Goal: Task Accomplishment & Management: Use online tool/utility

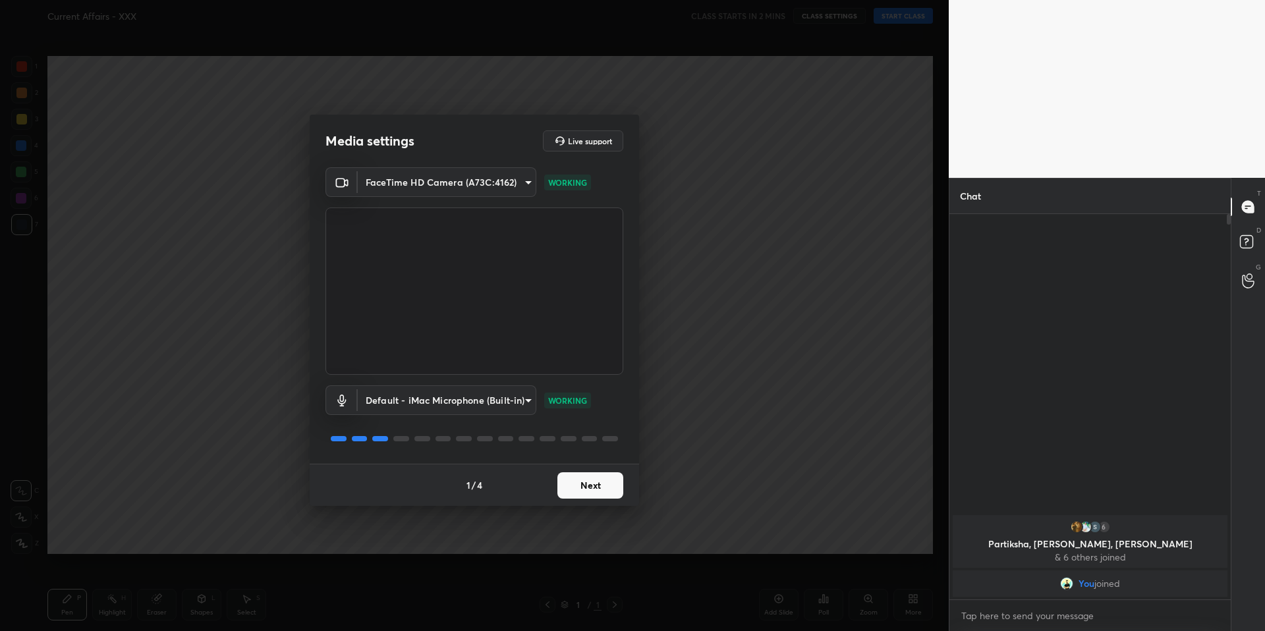
click at [588, 491] on button "Next" at bounding box center [590, 485] width 66 height 26
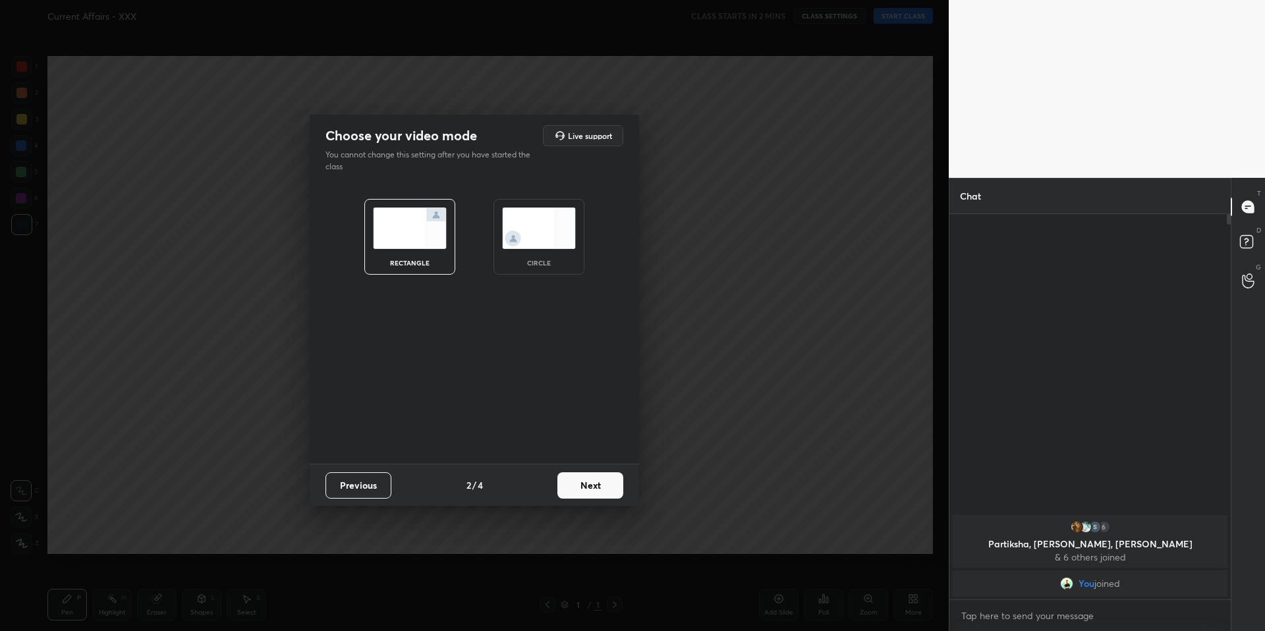
click at [588, 491] on button "Next" at bounding box center [590, 485] width 66 height 26
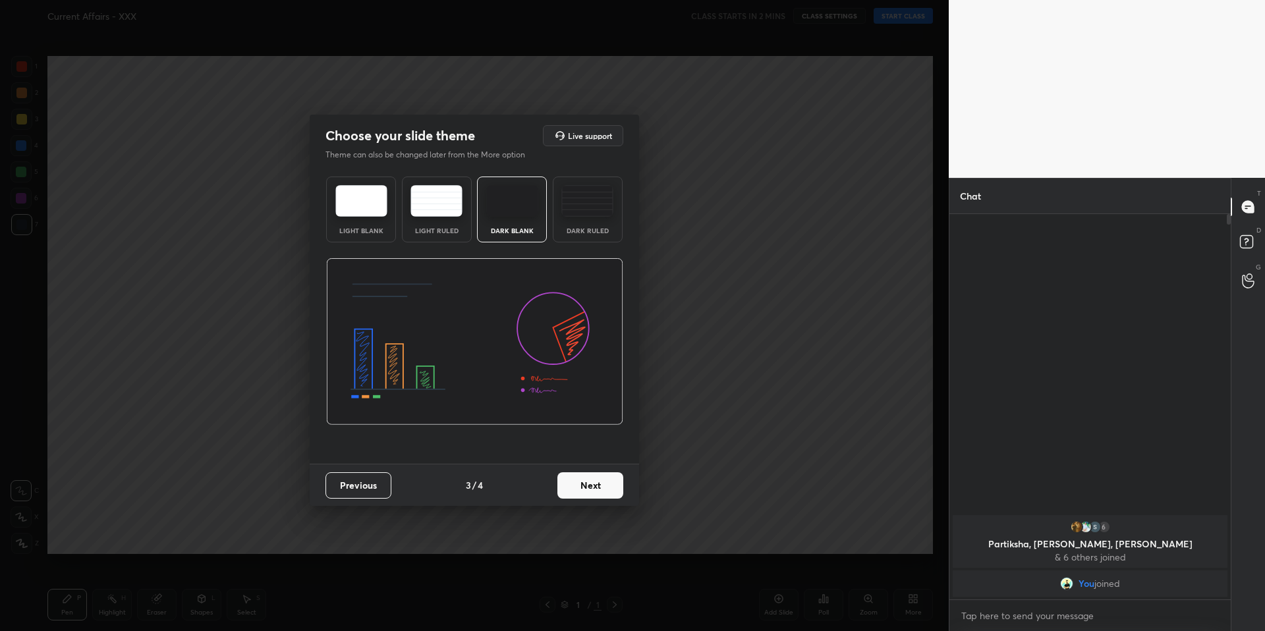
click at [588, 491] on button "Next" at bounding box center [590, 485] width 66 height 26
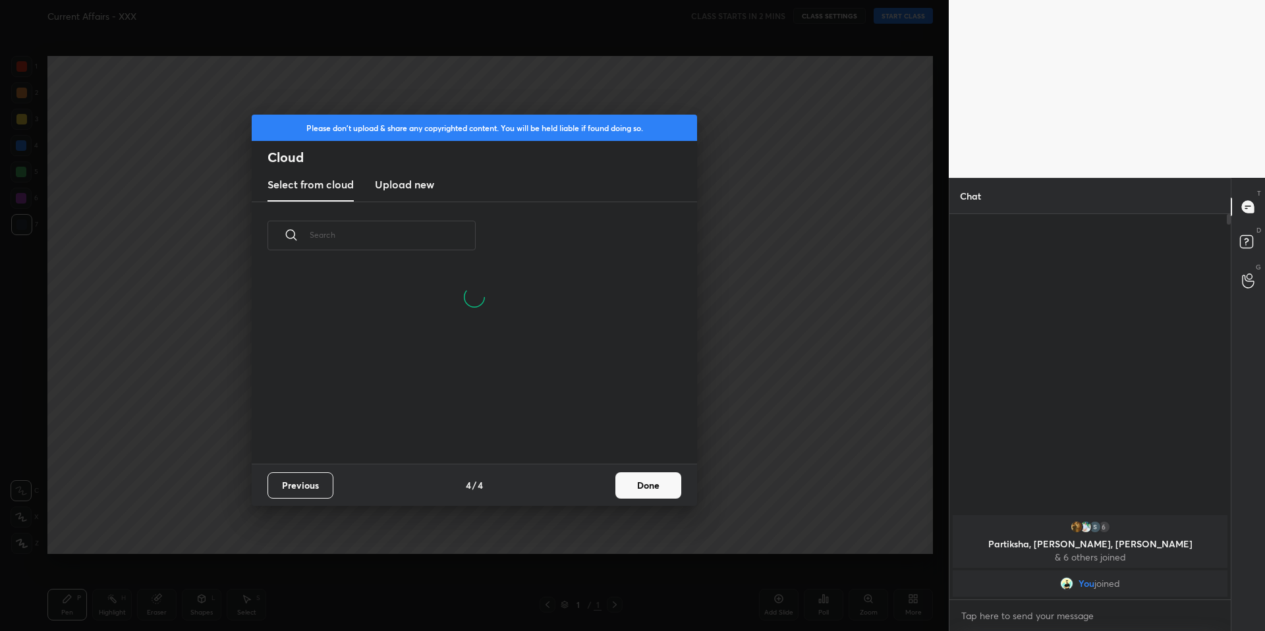
click at [624, 495] on button "Done" at bounding box center [648, 485] width 66 height 26
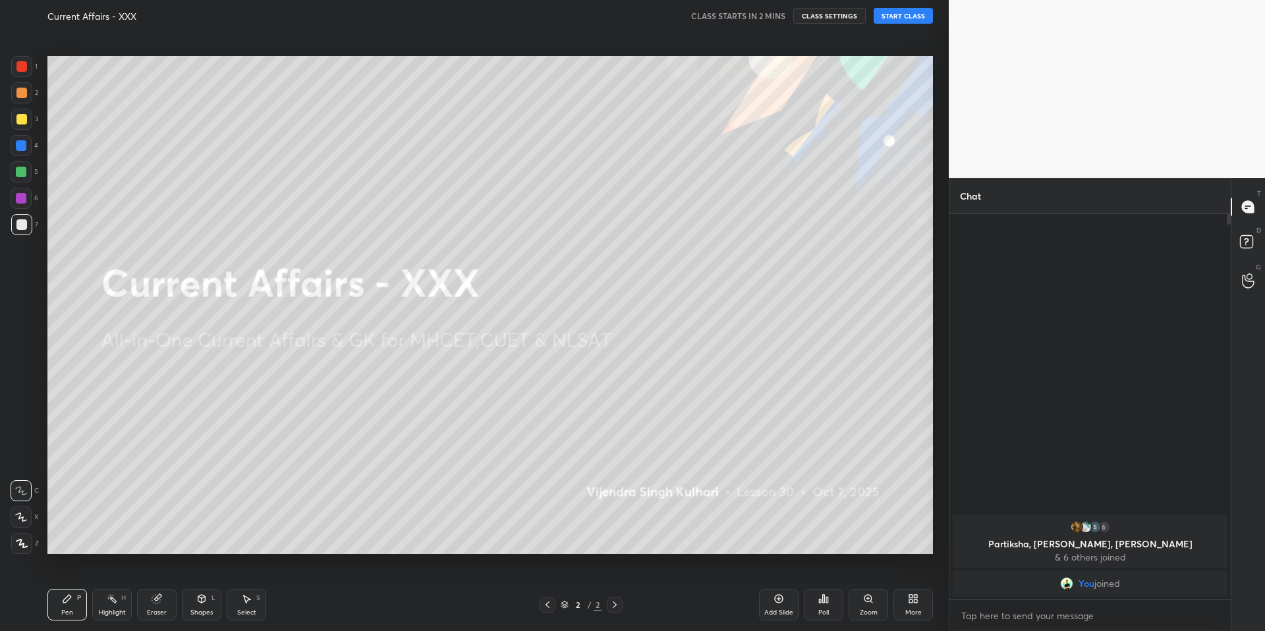
click at [839, 21] on button "CLASS SETTINGS" at bounding box center [829, 16] width 72 height 16
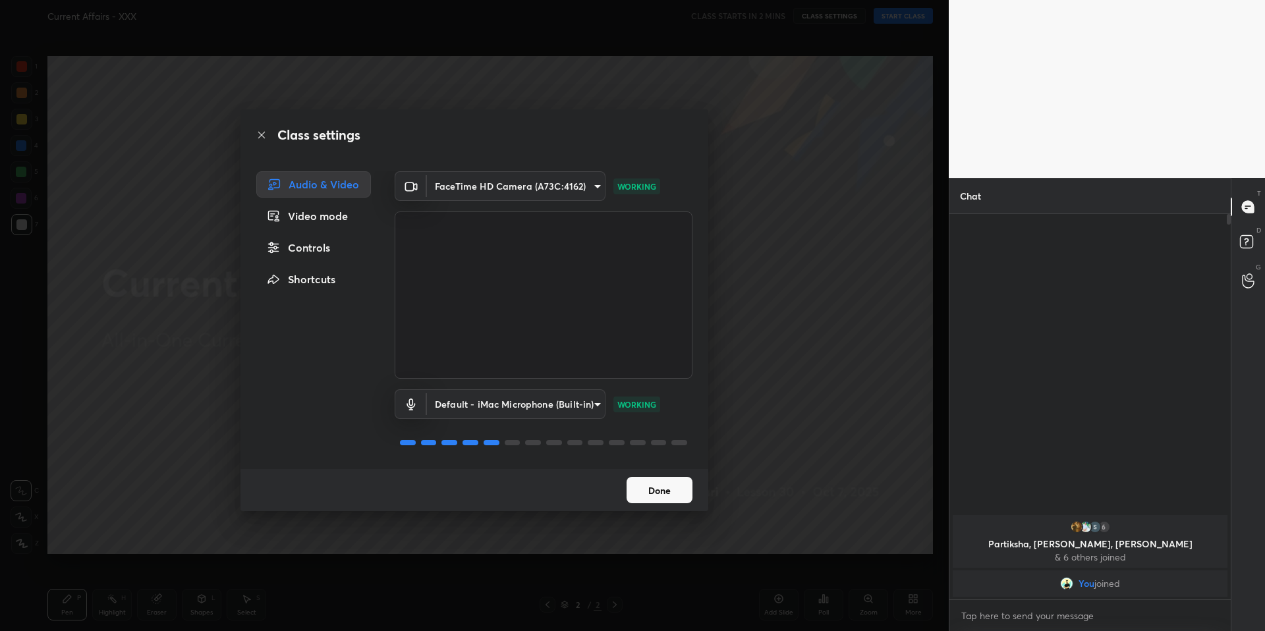
click at [517, 406] on body "1 2 3 4 5 6 7 C X Z C X Z E E Erase all H H Current Affairs - XXX CLASS STARTS …" at bounding box center [632, 315] width 1265 height 631
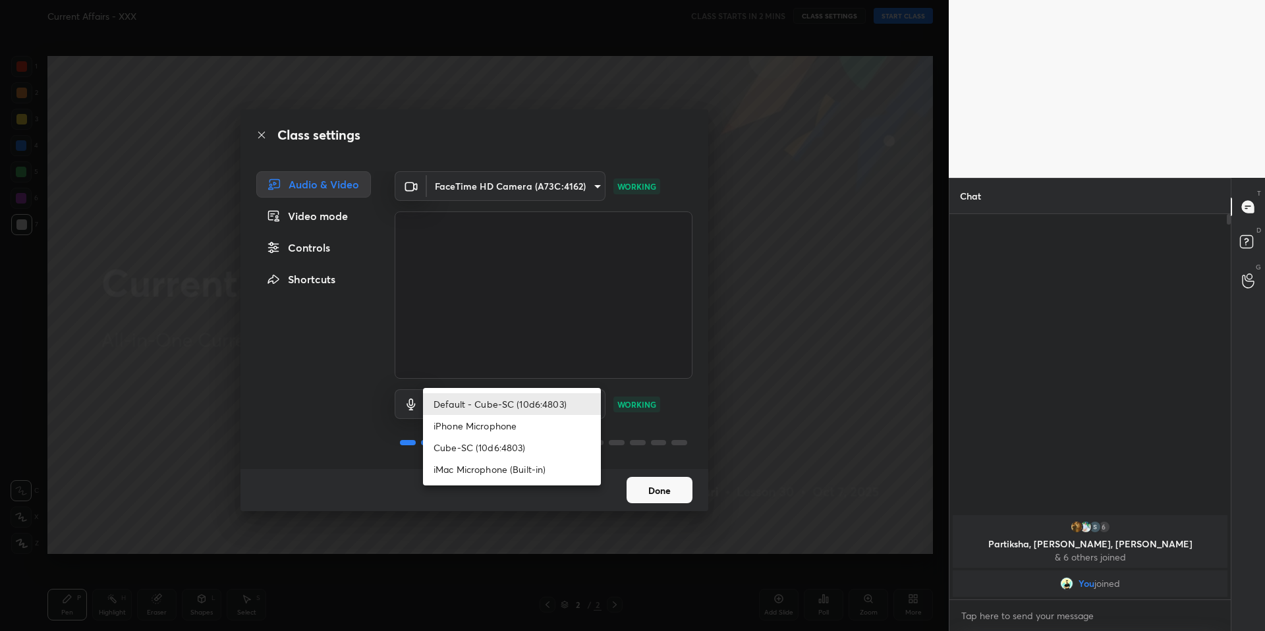
click at [484, 449] on li "Cube-SC (10d6:4803)" at bounding box center [512, 448] width 178 height 22
type input "97363a15428a8b62d33edd2dbd0cd214501538419f57ba4967fb43ad259b9edc"
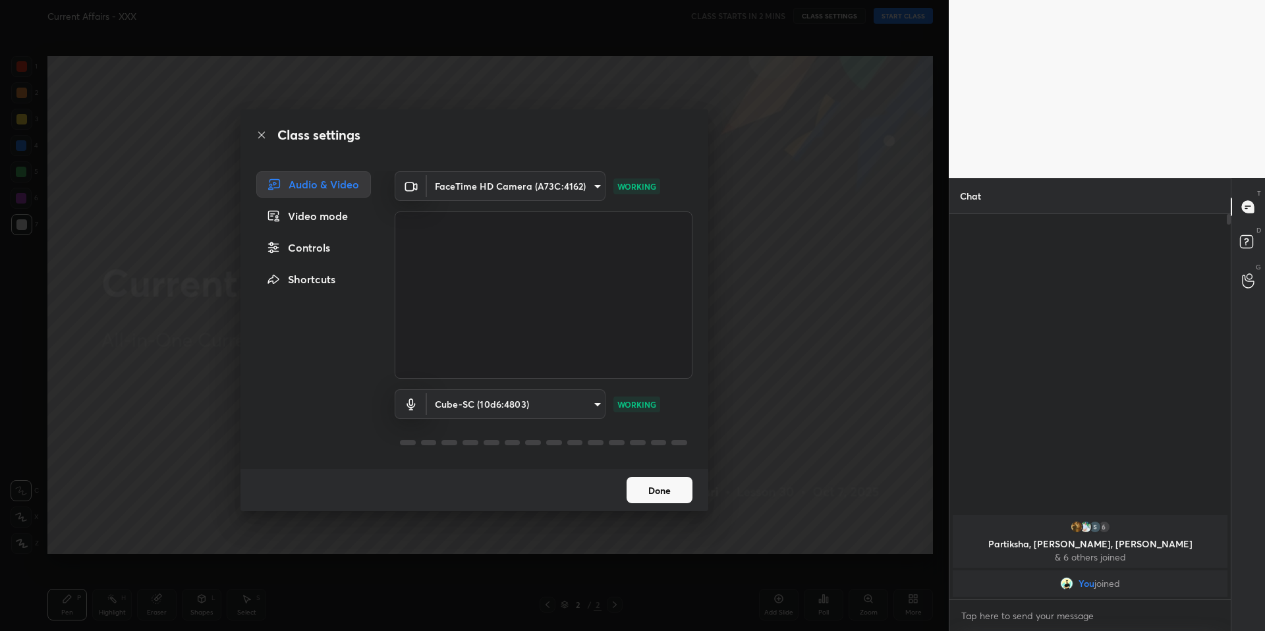
click at [669, 480] on button "Done" at bounding box center [660, 490] width 66 height 26
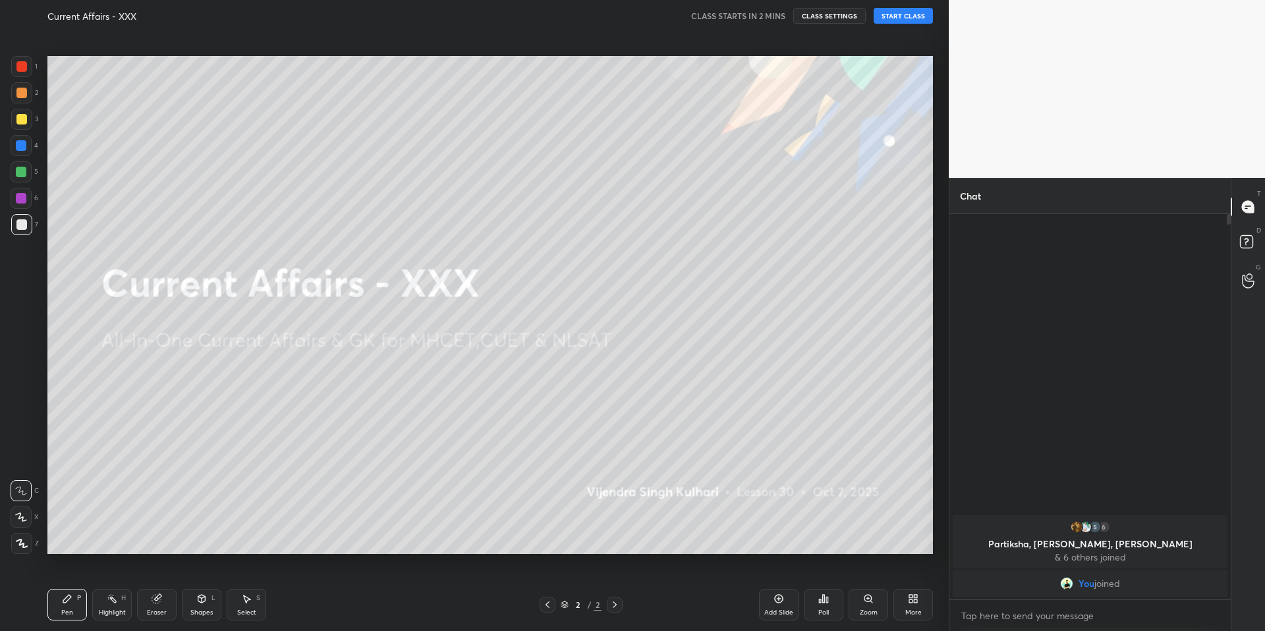
click at [896, 15] on button "START CLASS" at bounding box center [903, 16] width 59 height 16
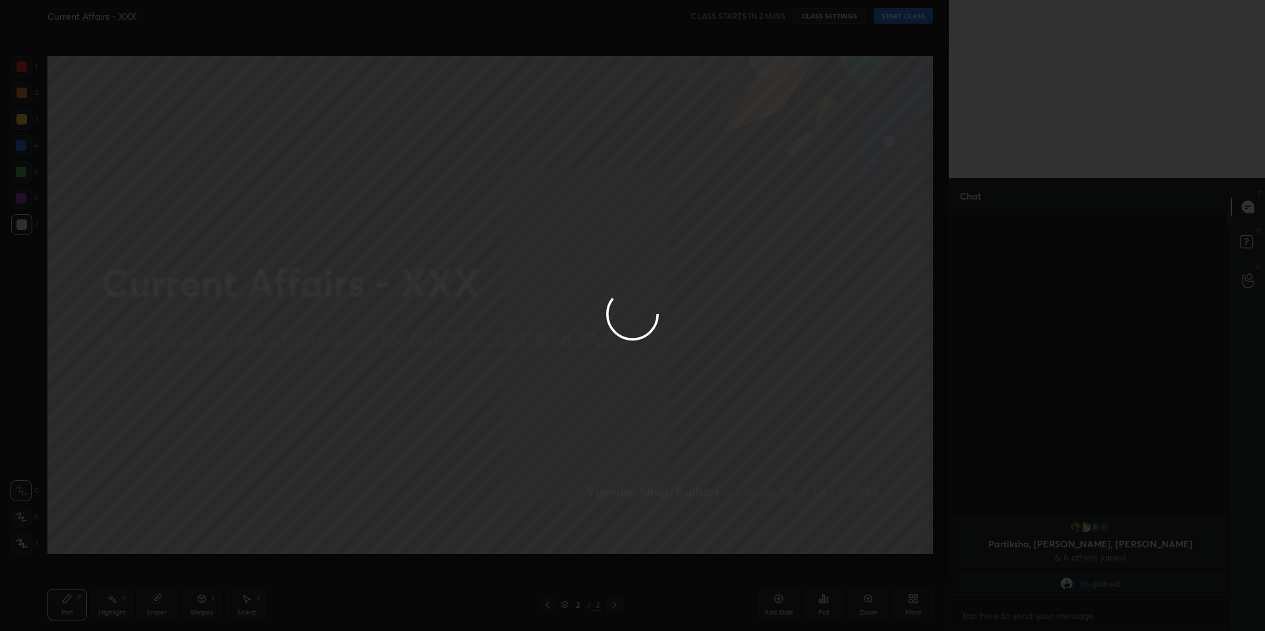
type textarea "x"
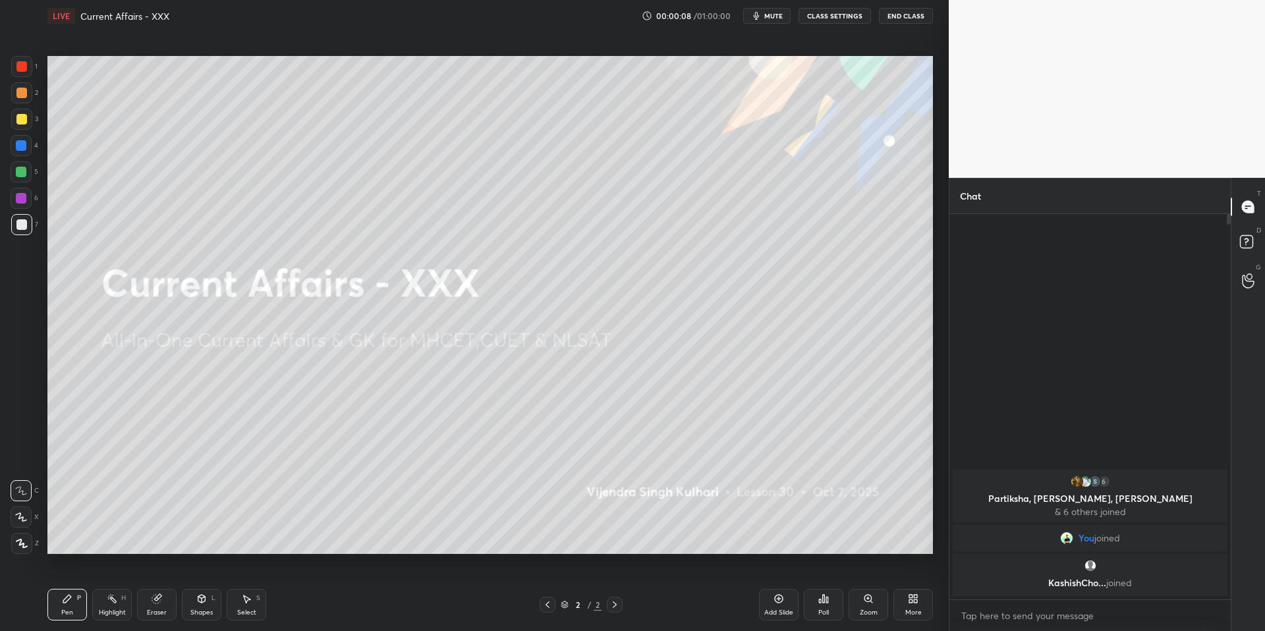
click at [768, 13] on span "mute" at bounding box center [773, 15] width 18 height 9
click at [769, 18] on span "unmute" at bounding box center [772, 15] width 28 height 9
click at [828, 22] on button "CLASS SETTINGS" at bounding box center [835, 16] width 72 height 16
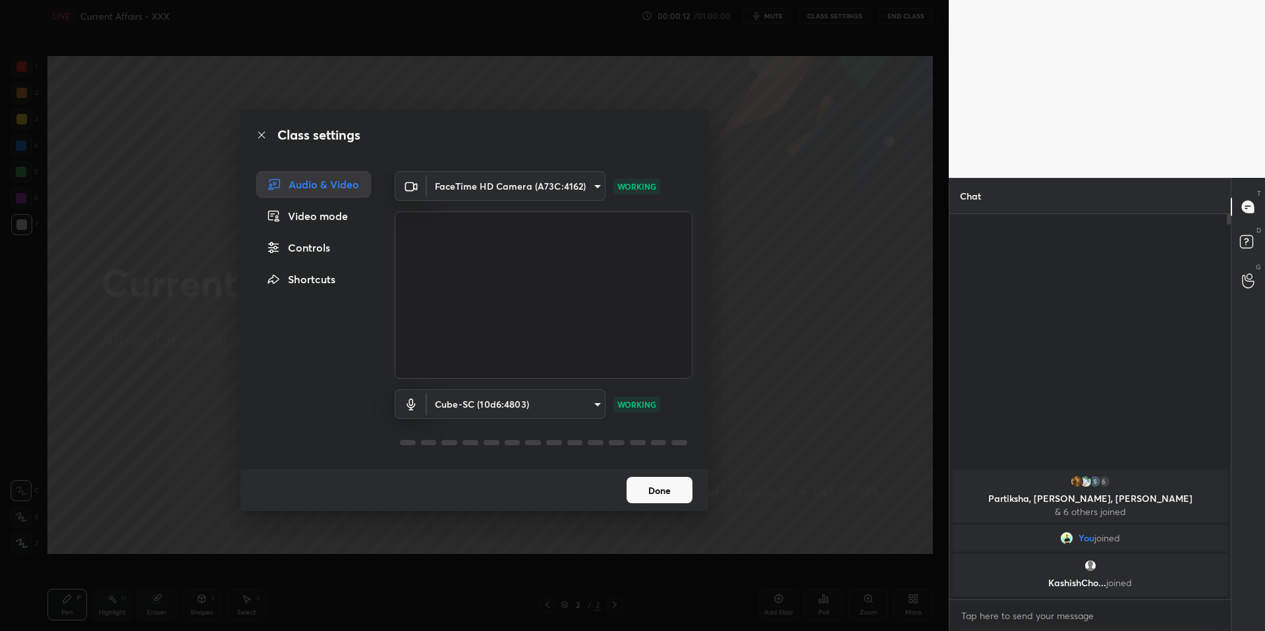
click at [658, 500] on button "Done" at bounding box center [660, 490] width 66 height 26
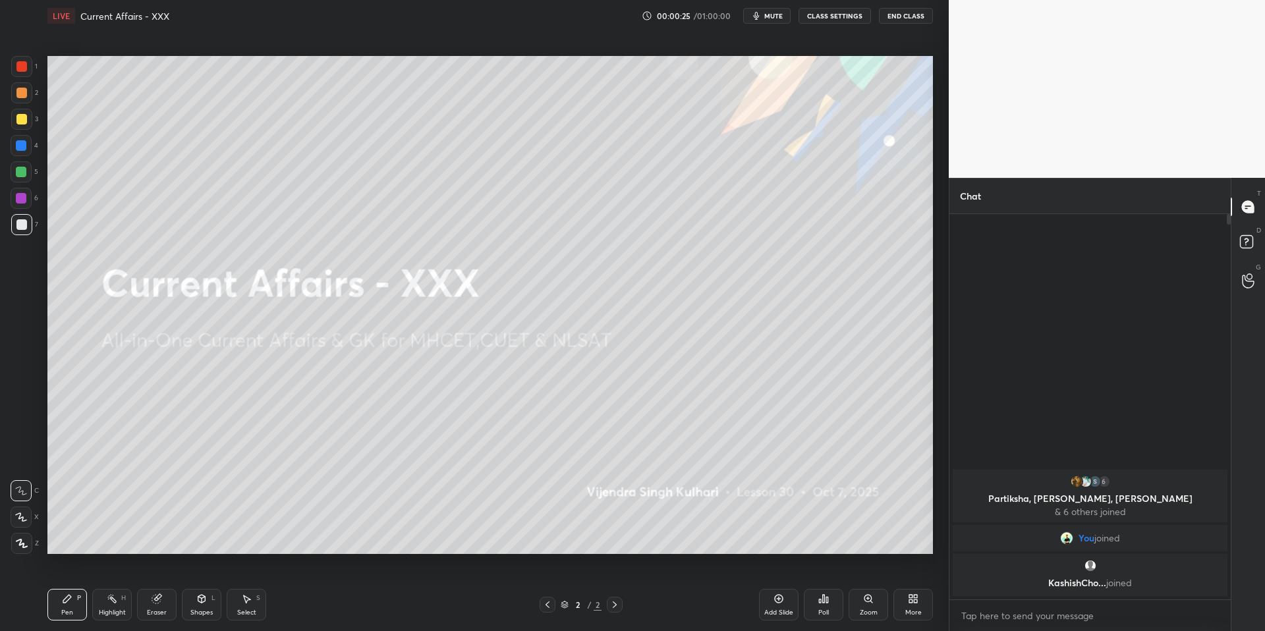
click at [835, 13] on button "CLASS SETTINGS" at bounding box center [835, 16] width 72 height 16
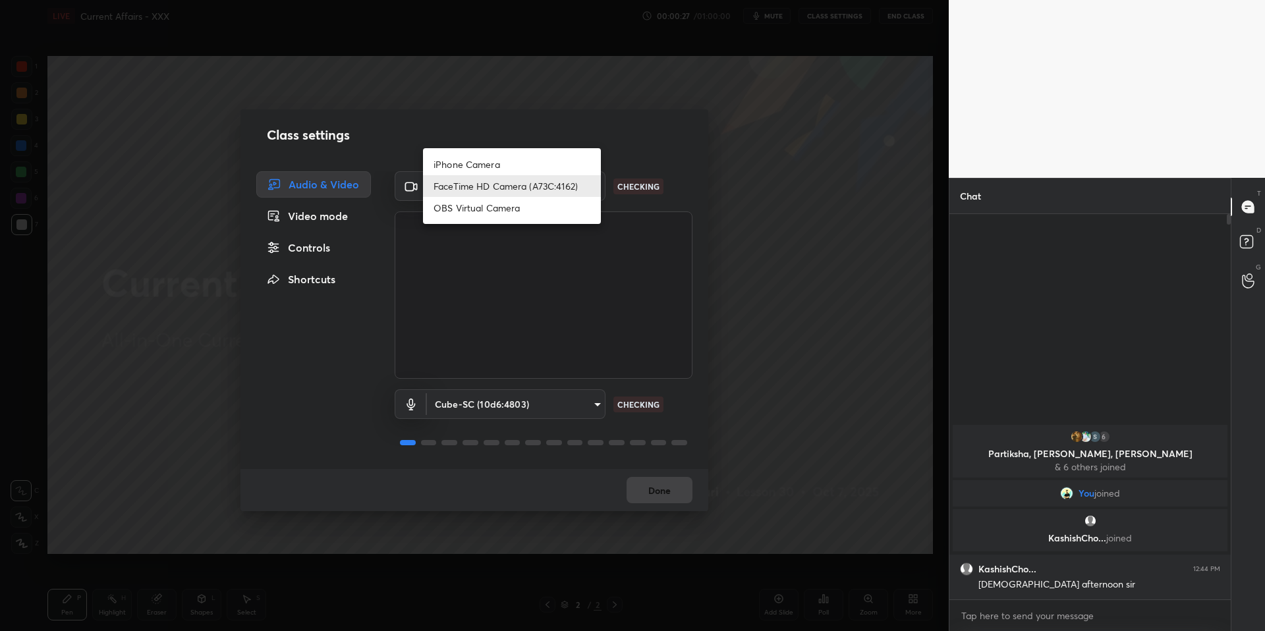
click at [544, 174] on body "1 2 3 4 5 6 7 C X Z C X Z E E Erase all H H LIVE Current Affairs - XXX 00:00:27…" at bounding box center [632, 315] width 1265 height 631
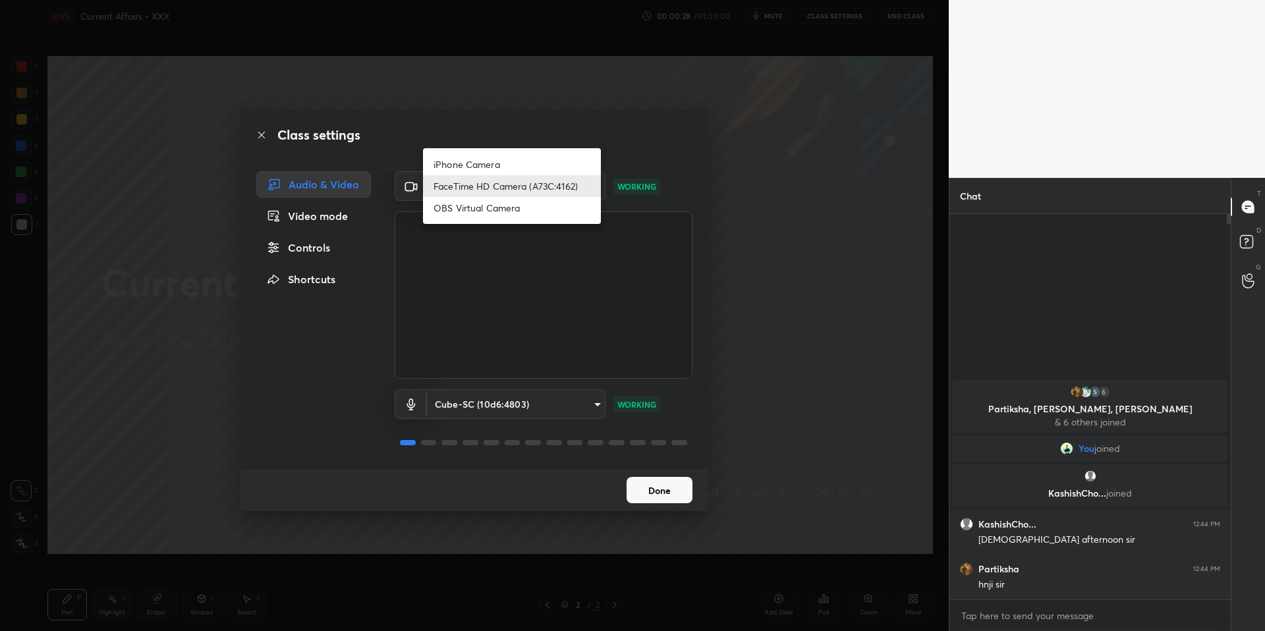
click at [492, 206] on li "OBS Virtual Camera" at bounding box center [512, 208] width 178 height 22
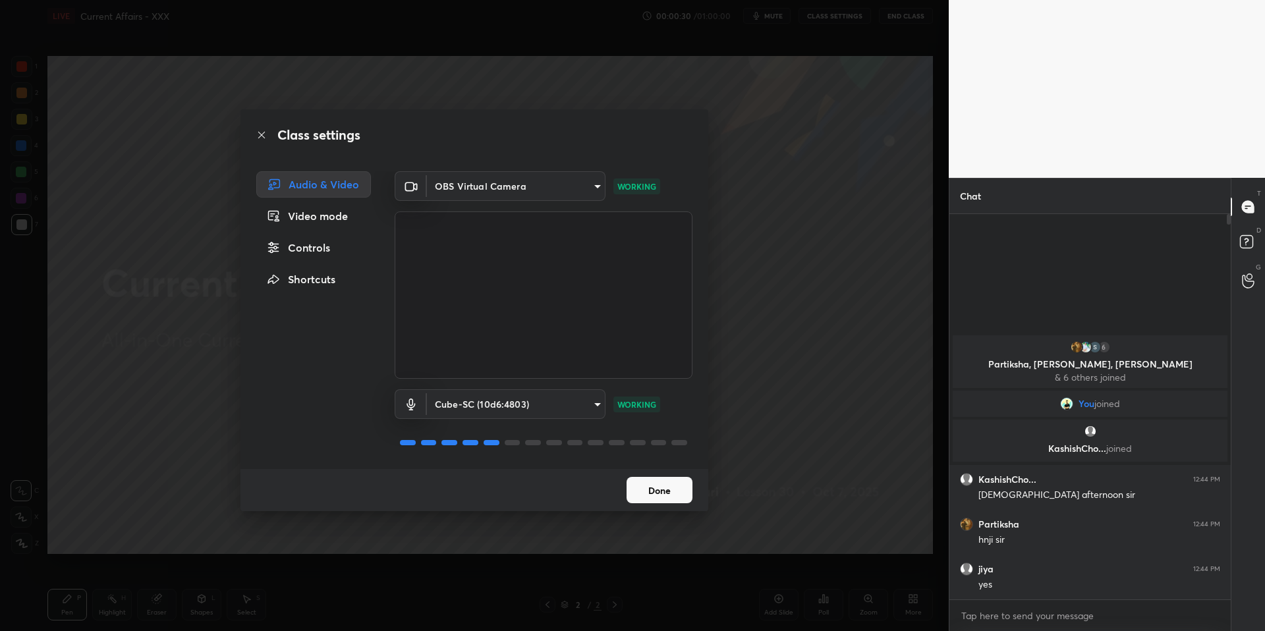
click at [564, 184] on body "1 2 3 4 5 6 7 C X Z C X Z E E Erase all H H LIVE Current Affairs - XXX 00:00:30…" at bounding box center [632, 315] width 1265 height 631
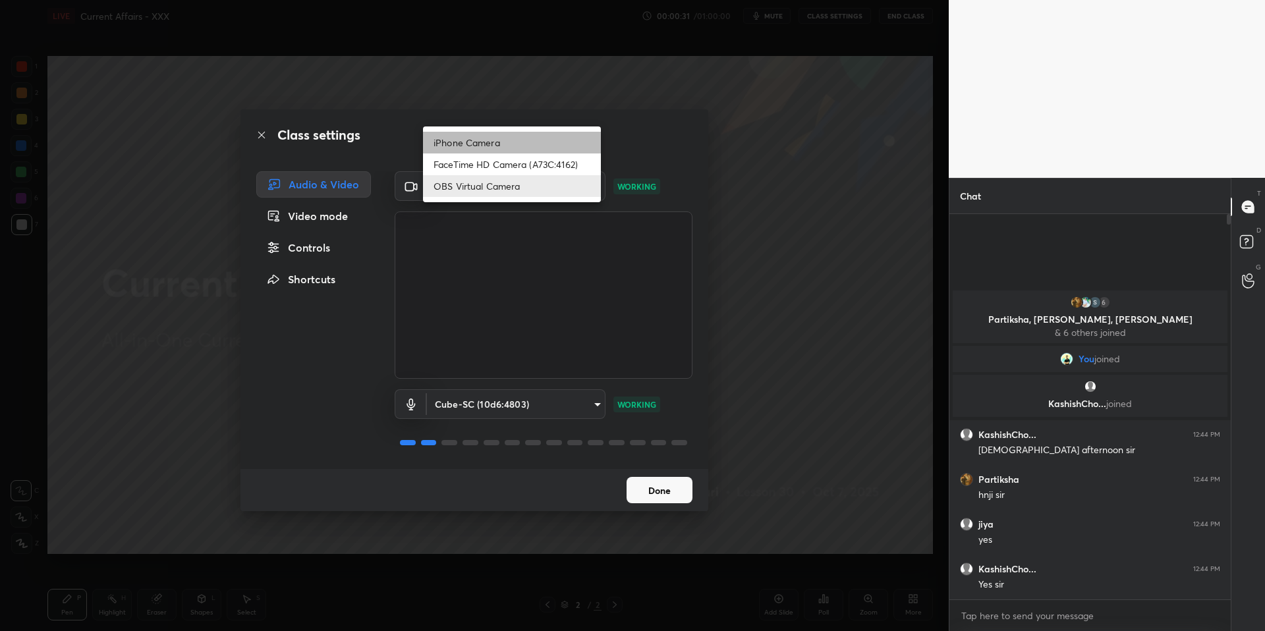
click at [492, 140] on li "iPhone Camera" at bounding box center [512, 143] width 178 height 22
type input "60a5009a0bed178f567db887c4e33c7f1ad4d150899950551ce3339070d1f22b"
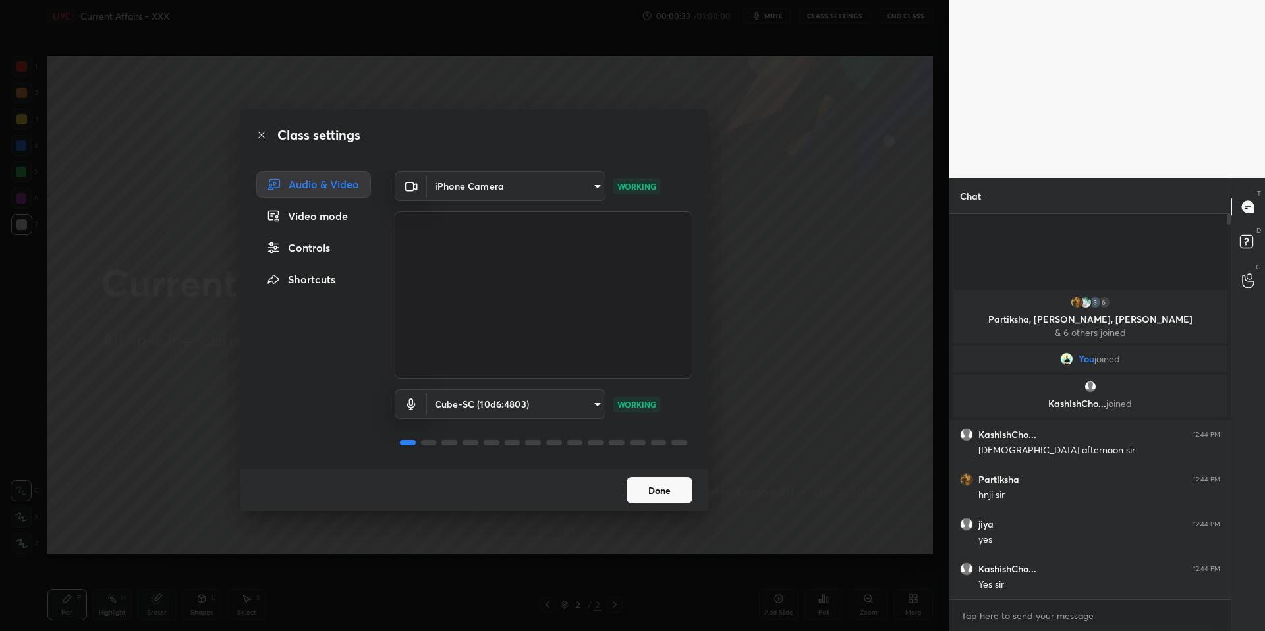
click at [664, 489] on button "Done" at bounding box center [660, 490] width 66 height 26
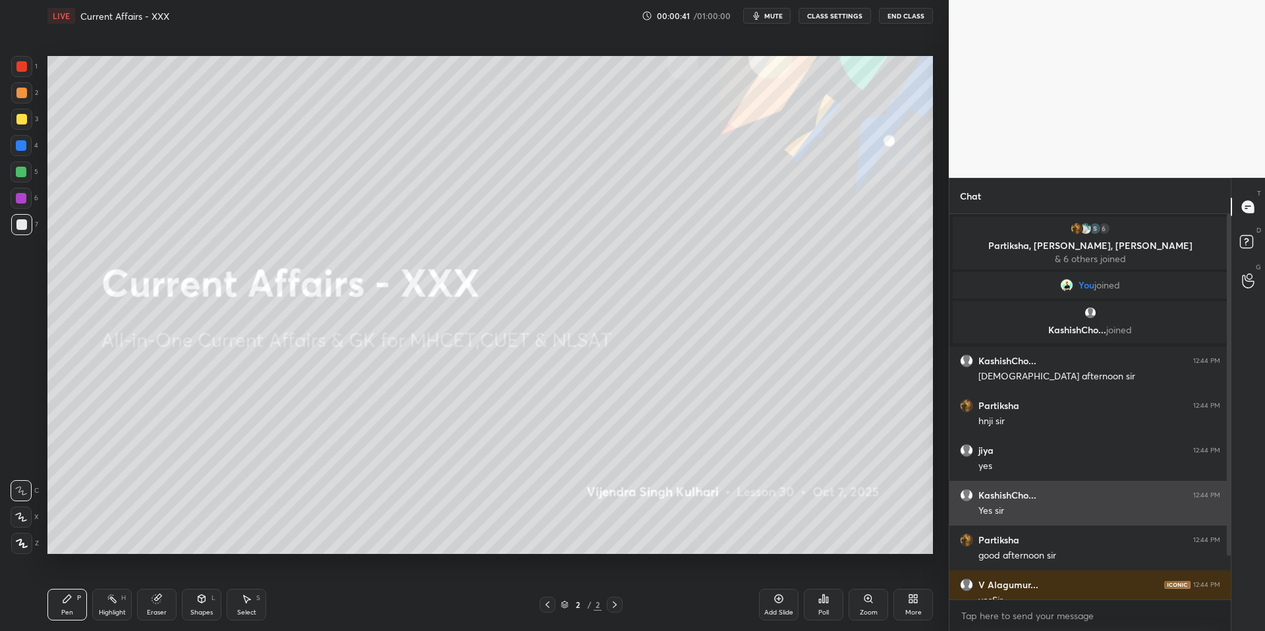
scroll to position [61, 0]
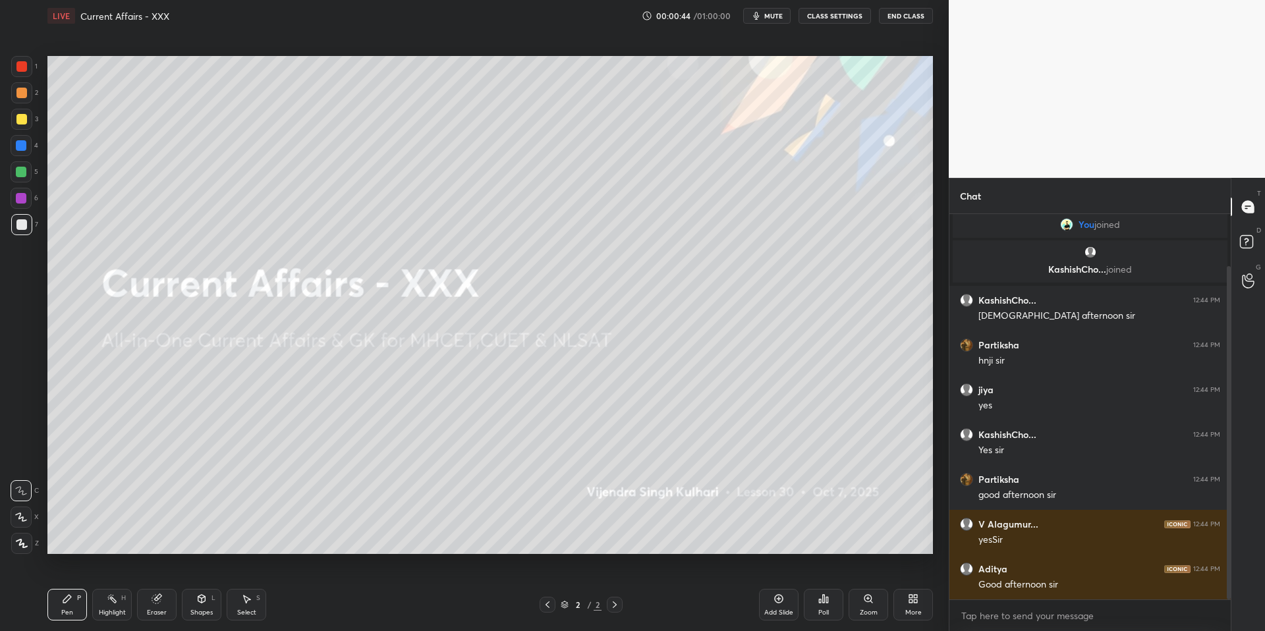
click at [766, 15] on button "mute" at bounding box center [766, 16] width 47 height 16
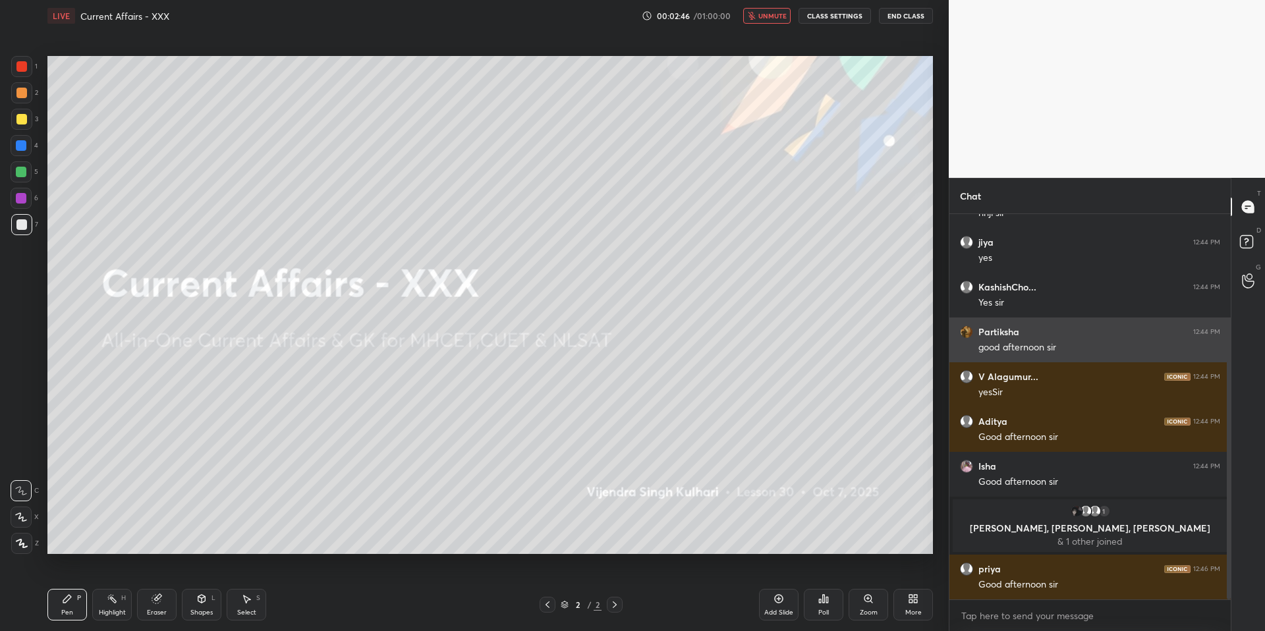
scroll to position [235, 0]
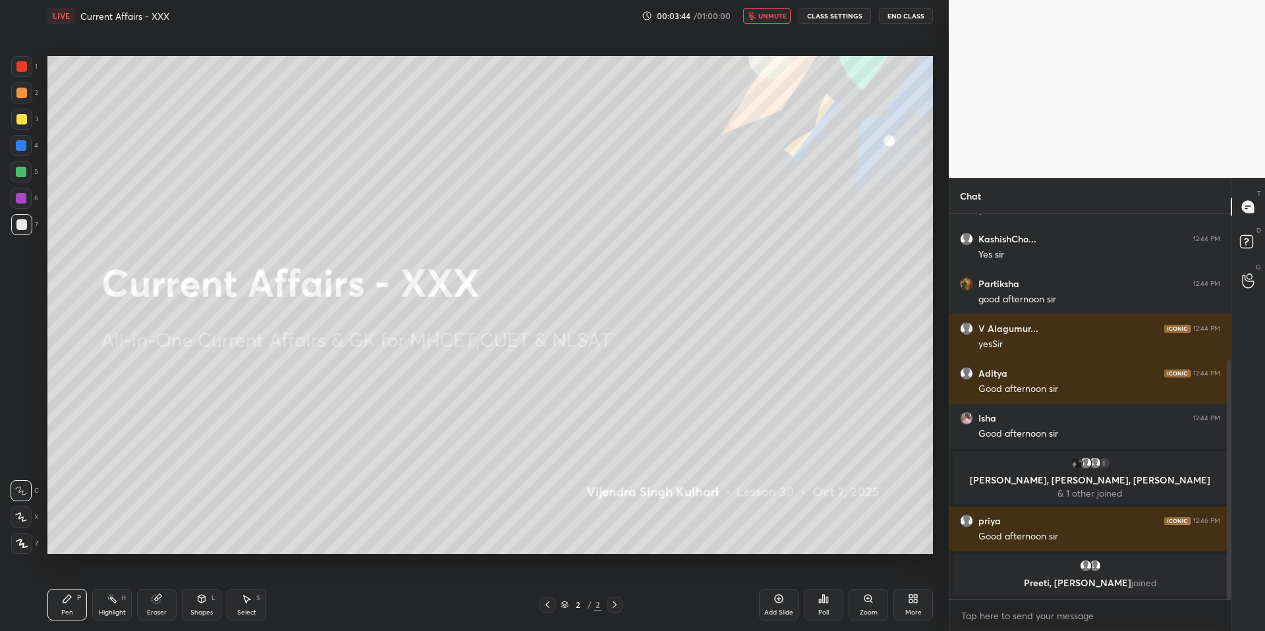
click at [820, 13] on button "CLASS SETTINGS" at bounding box center [835, 16] width 72 height 16
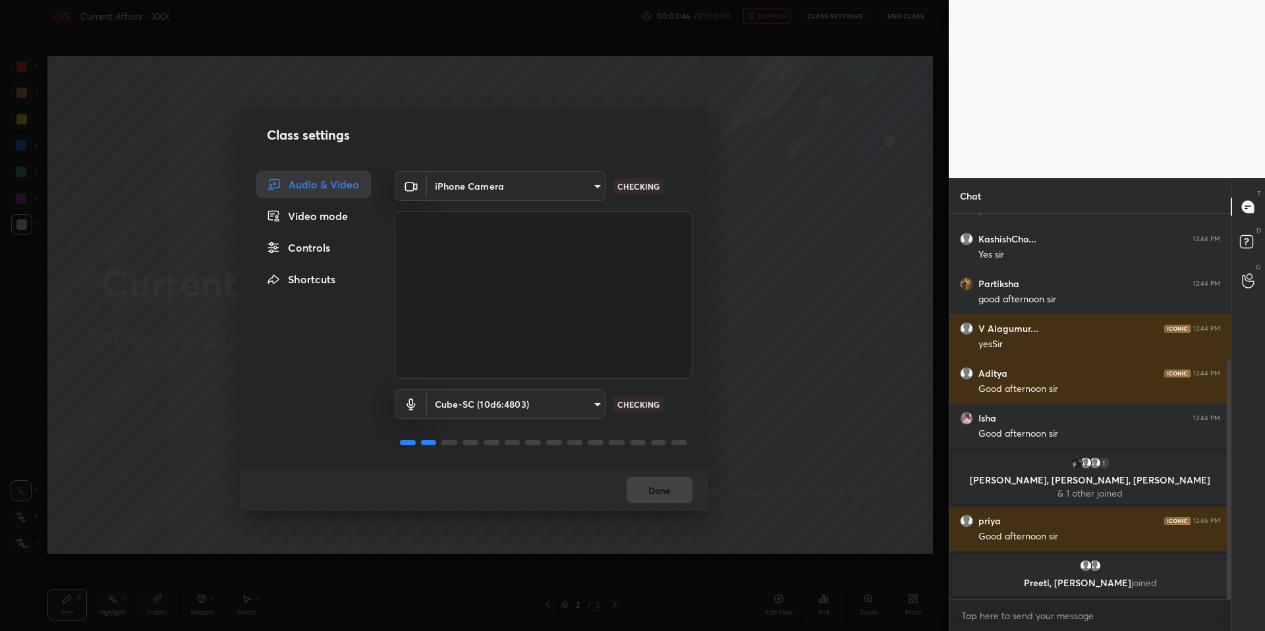
click at [434, 190] on body "1 2 3 4 5 6 7 C X Z C X Z E E Erase all H H LIVE Current Affairs - XXX 00:03:46…" at bounding box center [632, 315] width 1265 height 631
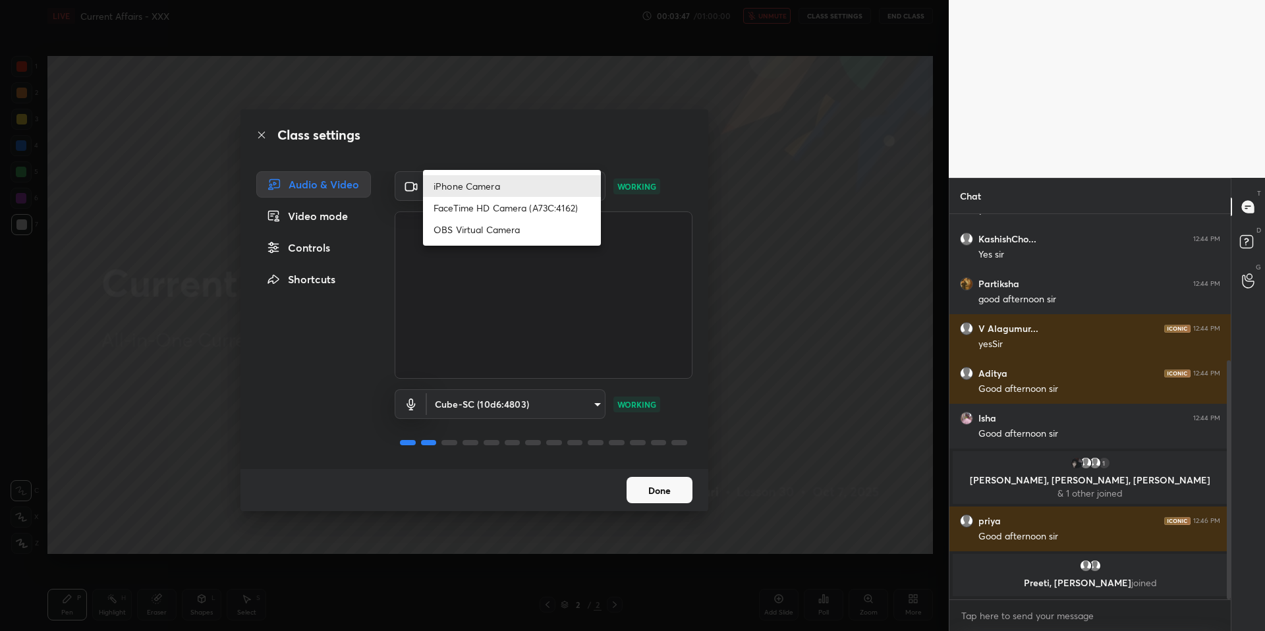
click at [486, 213] on li "FaceTime HD Camera (A73C:4162)" at bounding box center [512, 208] width 178 height 22
type input "471c99a1c41f9ddc9a2b7b95ec45f226f969866f7f707a1edc92507b3b9591f7"
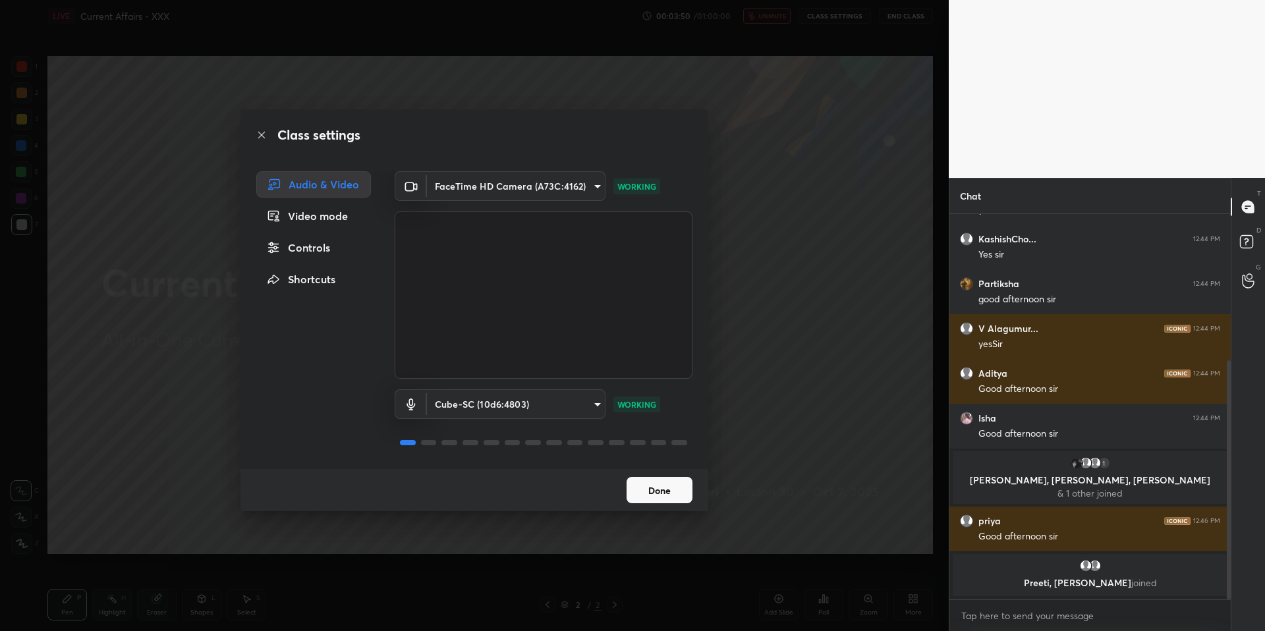
click at [647, 488] on button "Done" at bounding box center [660, 490] width 66 height 26
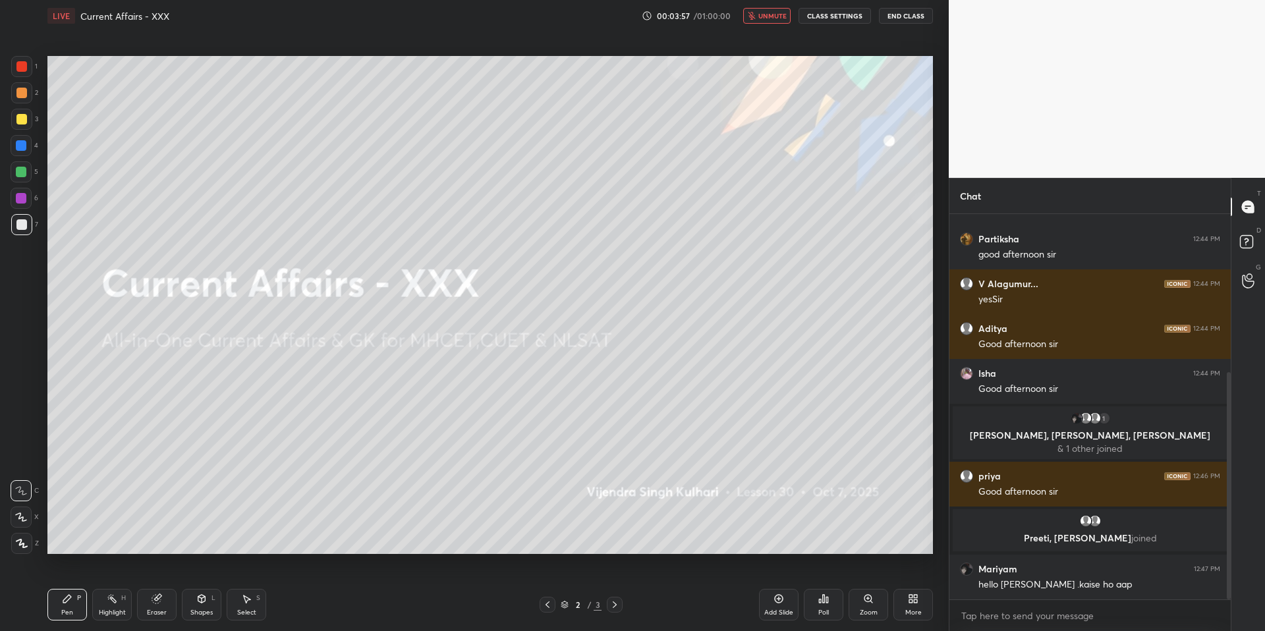
click at [762, 13] on span "unmute" at bounding box center [772, 15] width 28 height 9
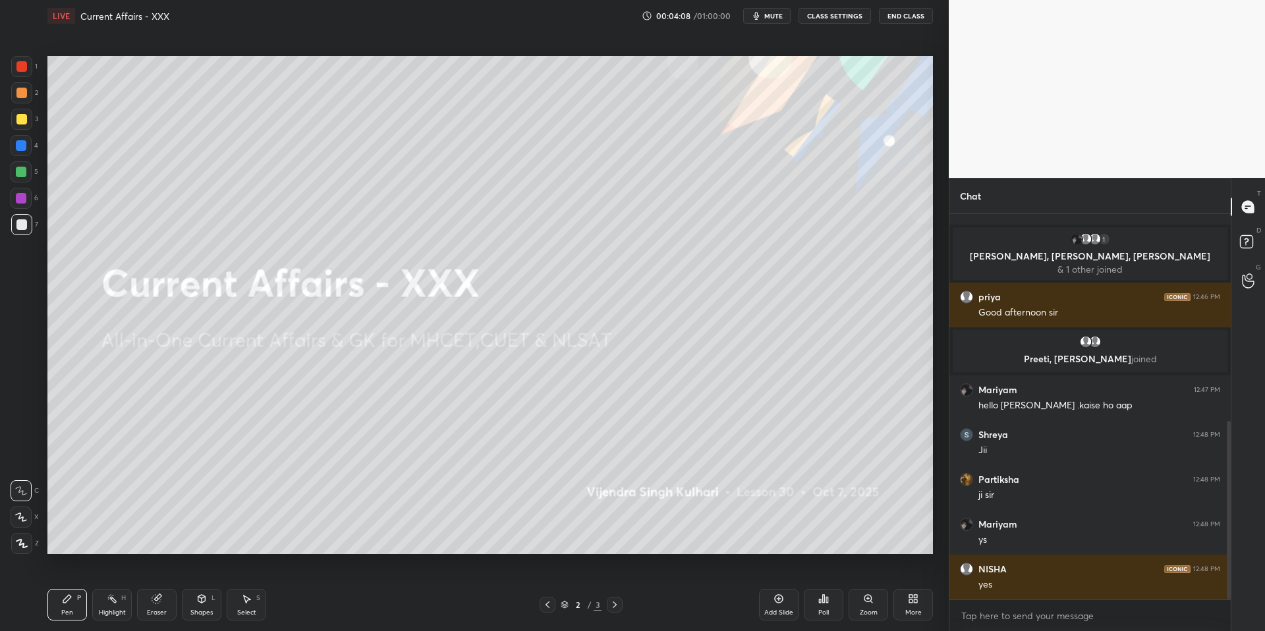
scroll to position [492, 0]
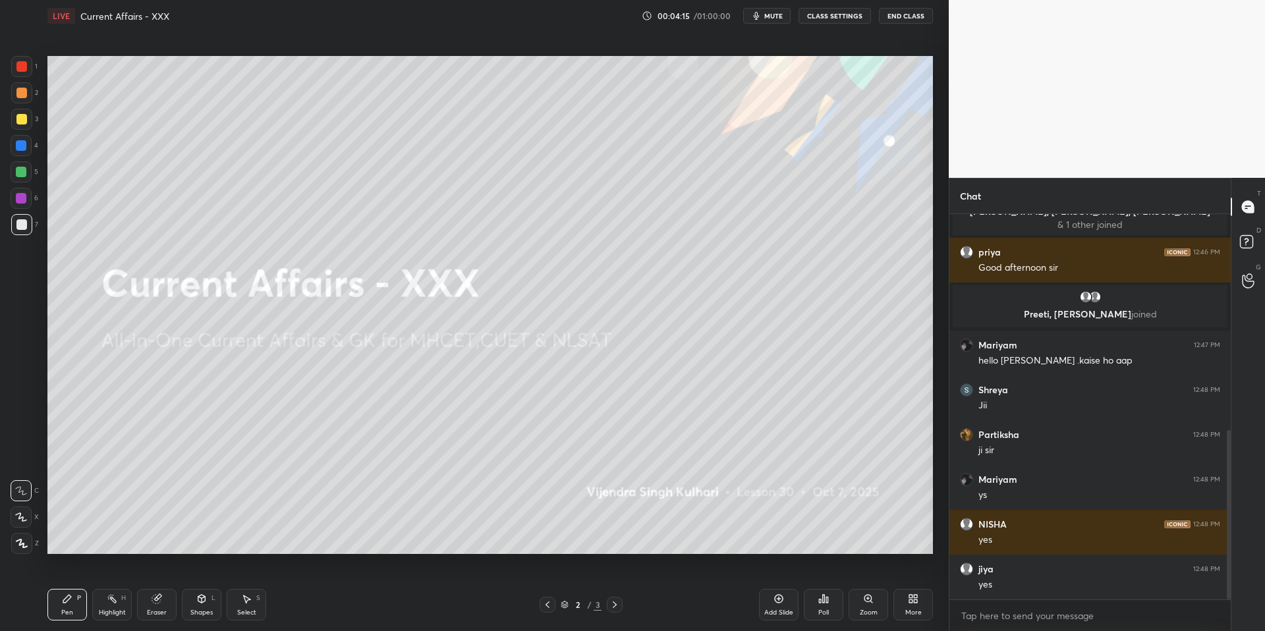
click at [762, 13] on icon "button" at bounding box center [756, 16] width 11 height 11
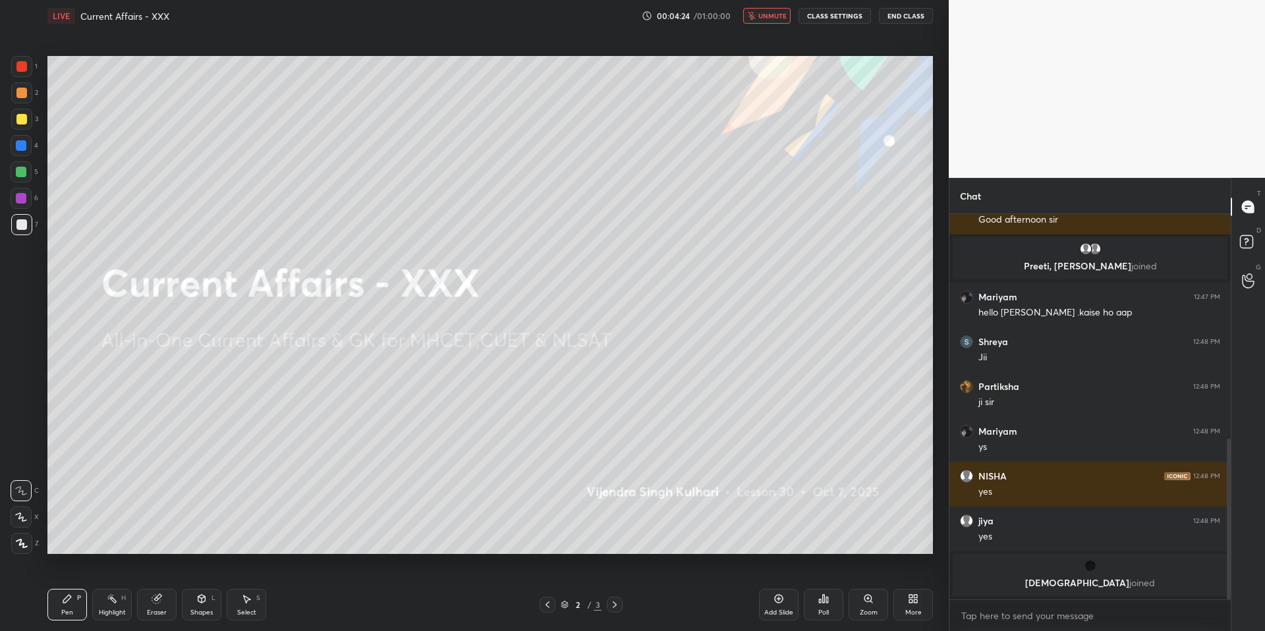
click at [762, 13] on span "unmute" at bounding box center [772, 15] width 28 height 9
click at [762, 13] on icon "button" at bounding box center [756, 16] width 11 height 11
click at [752, 16] on icon "button" at bounding box center [751, 16] width 7 height 8
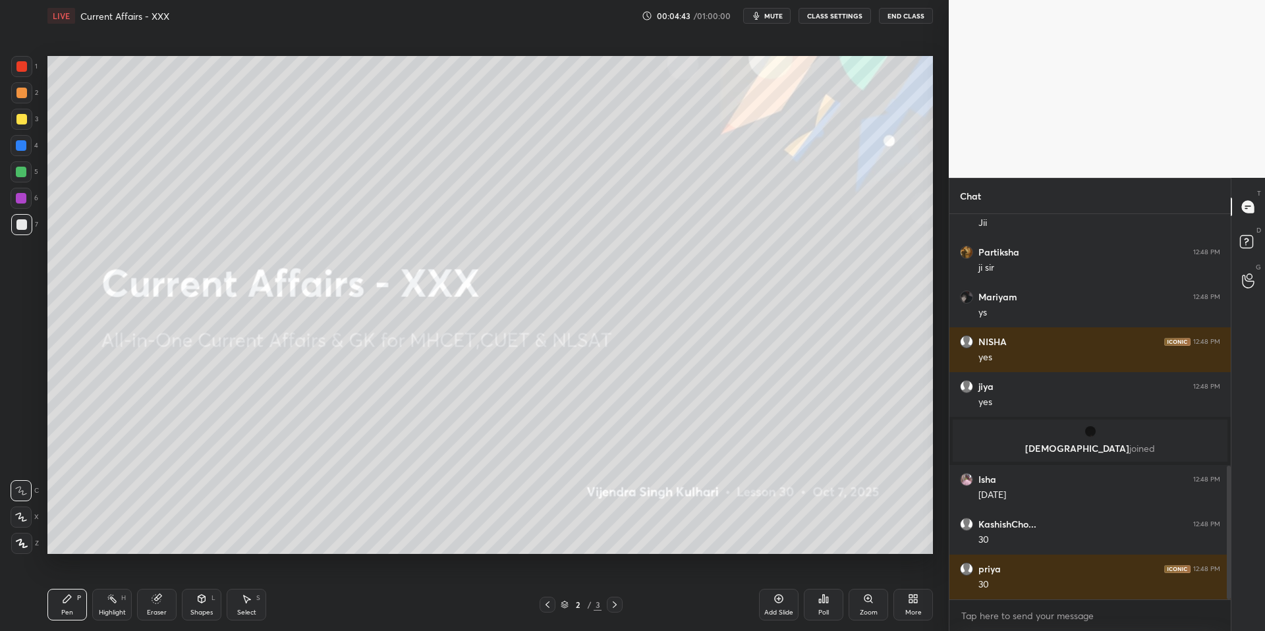
scroll to position [727, 0]
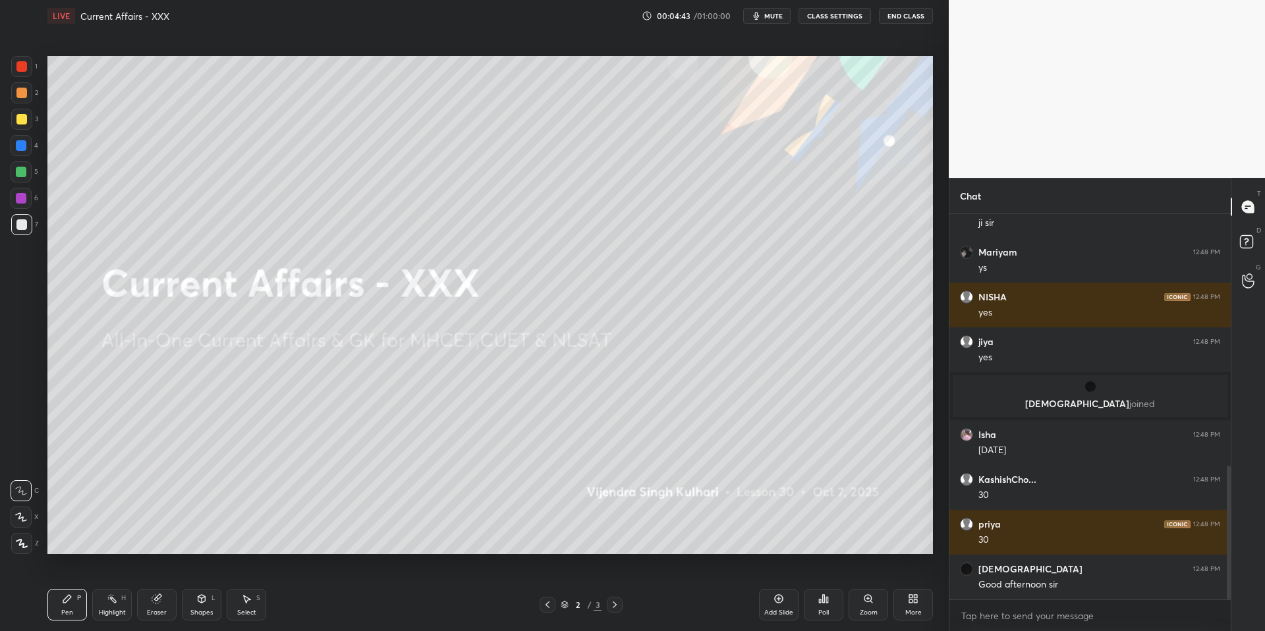
click at [752, 16] on button "mute" at bounding box center [766, 16] width 47 height 16
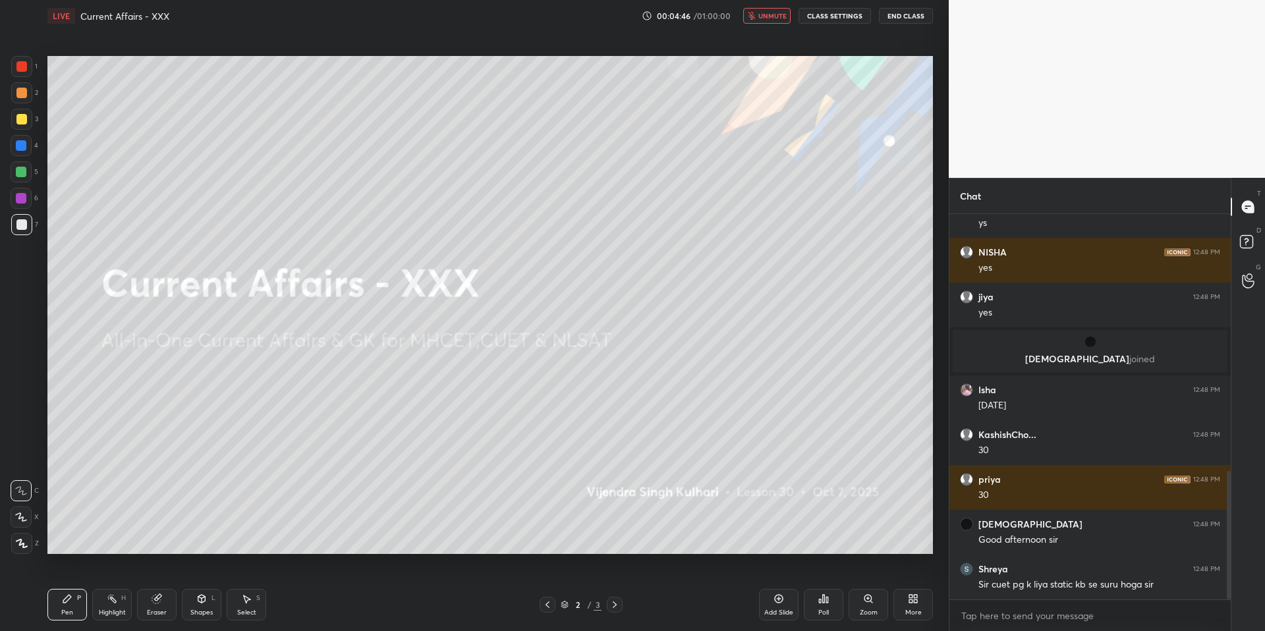
click at [752, 16] on icon "button" at bounding box center [751, 16] width 7 height 8
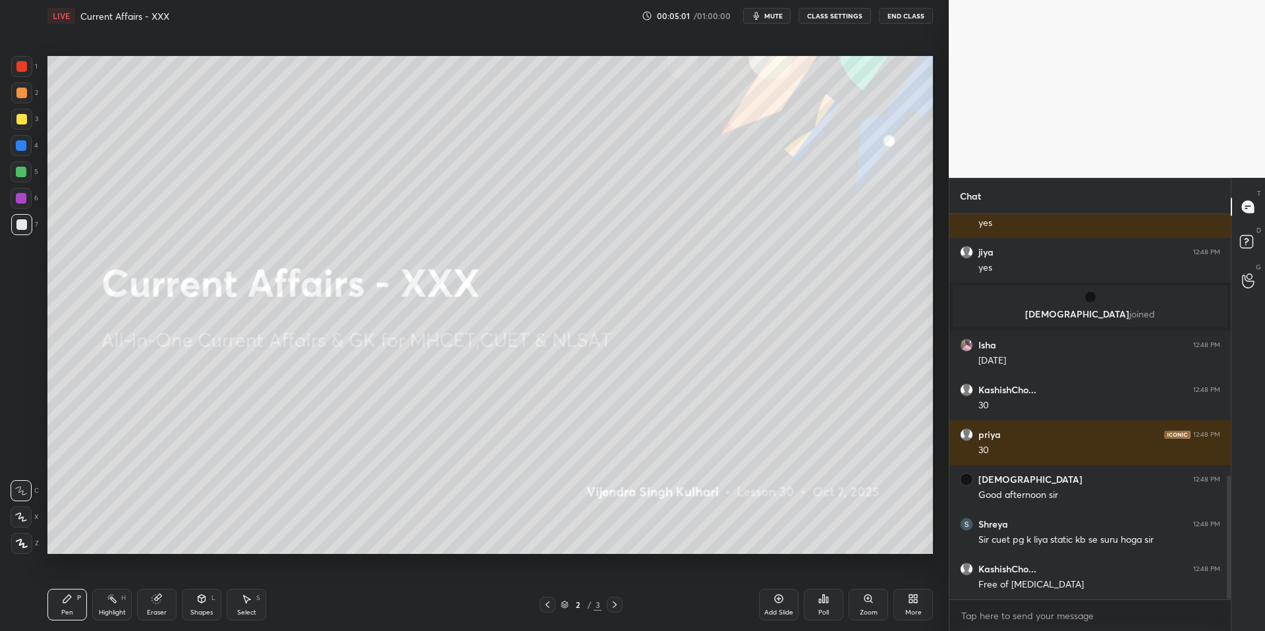
click at [915, 609] on div "More" at bounding box center [913, 612] width 16 height 7
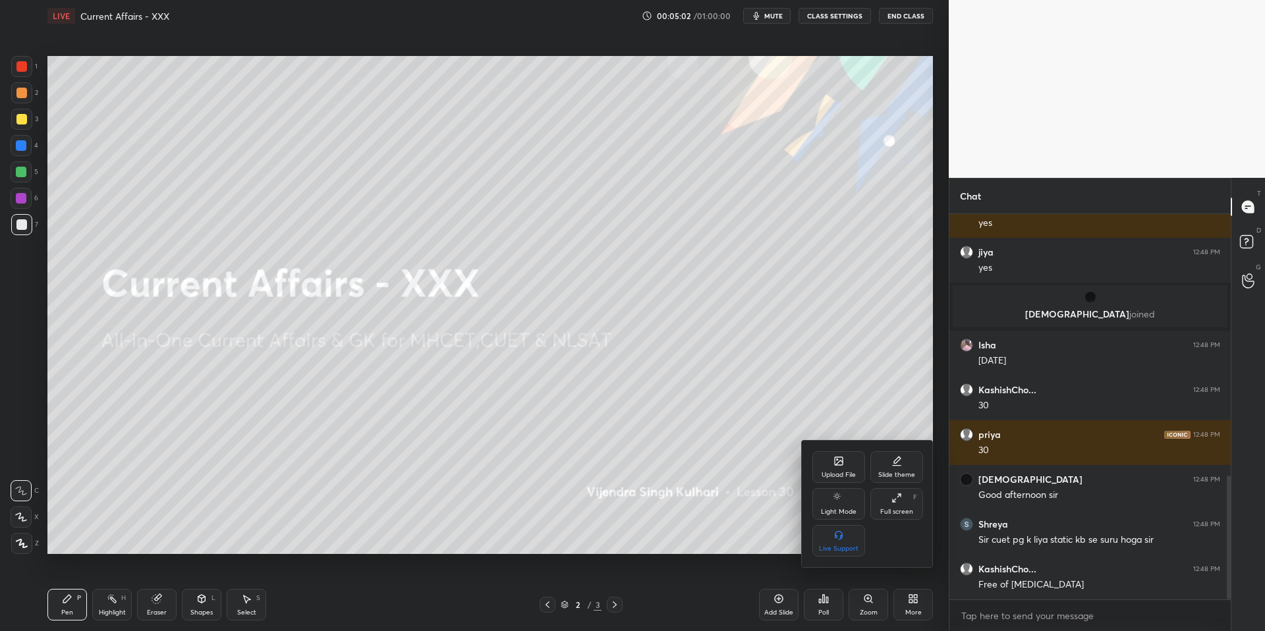
click at [846, 472] on div "Upload File" at bounding box center [839, 475] width 34 height 7
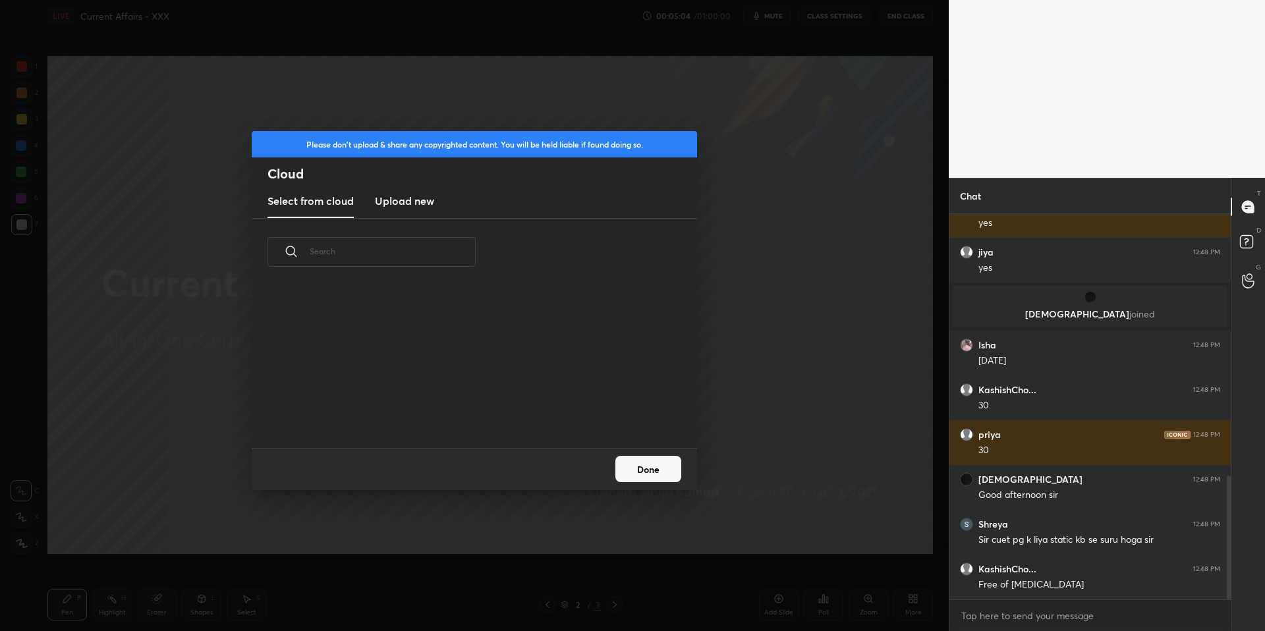
scroll to position [162, 423]
click at [399, 197] on h3 "Upload new" at bounding box center [404, 201] width 59 height 16
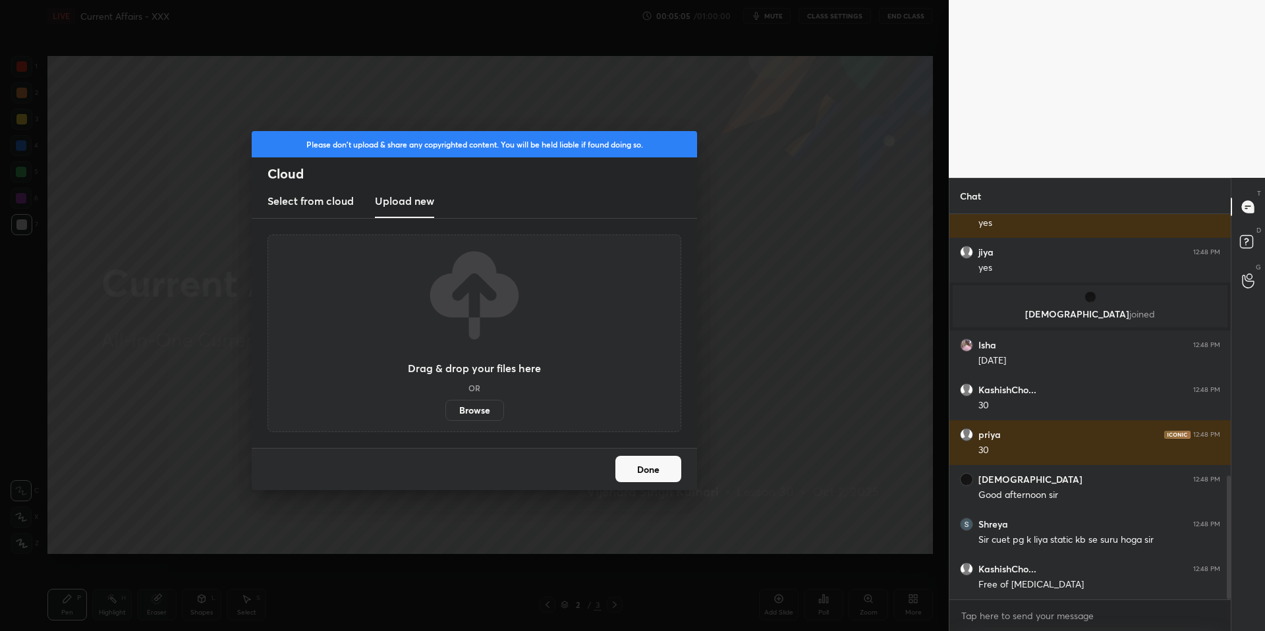
click at [474, 412] on label "Browse" at bounding box center [474, 410] width 59 height 21
click at [445, 412] on input "Browse" at bounding box center [445, 410] width 0 height 21
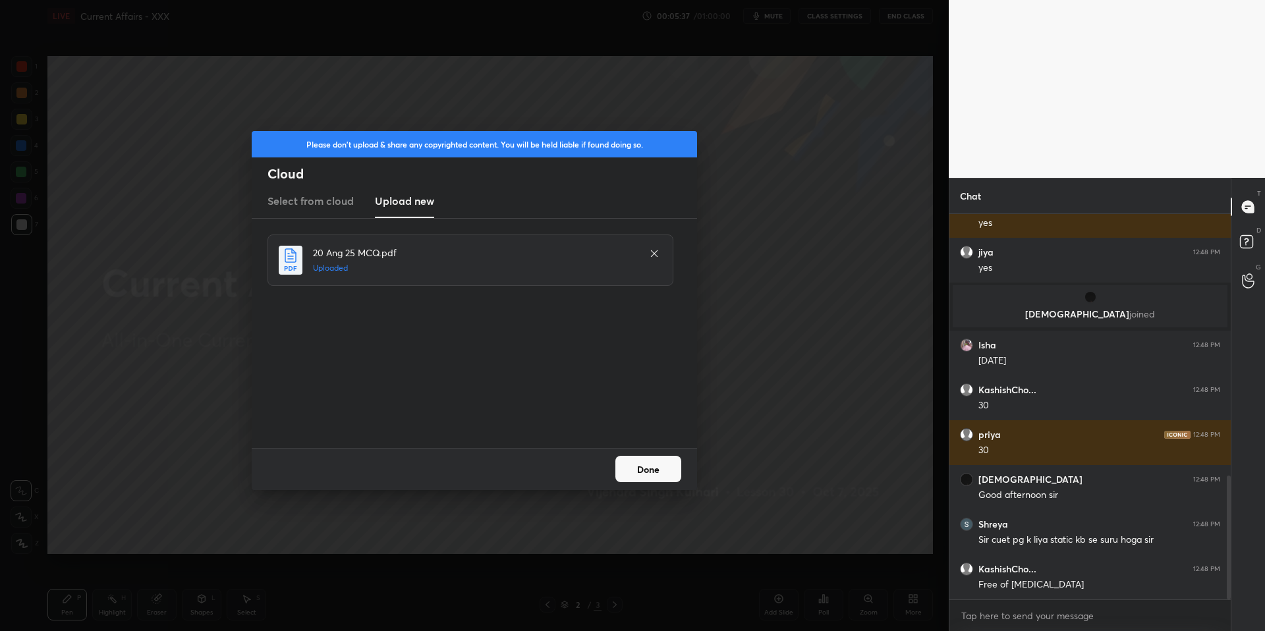
scroll to position [862, 0]
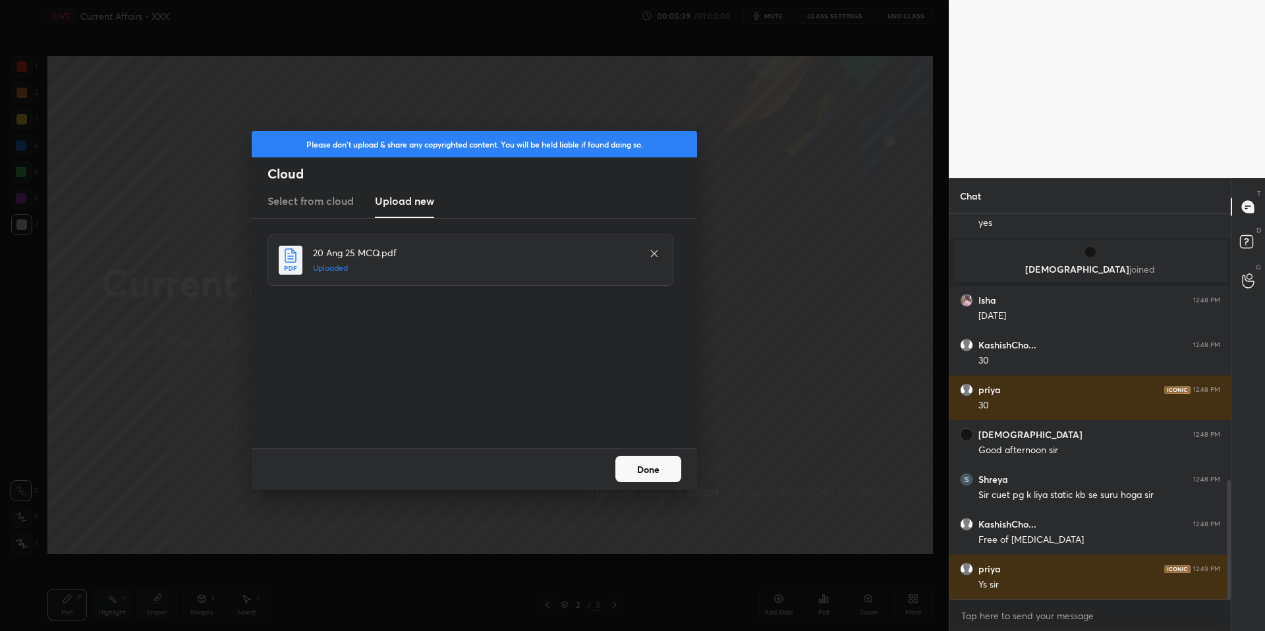
click at [670, 465] on button "Done" at bounding box center [648, 469] width 66 height 26
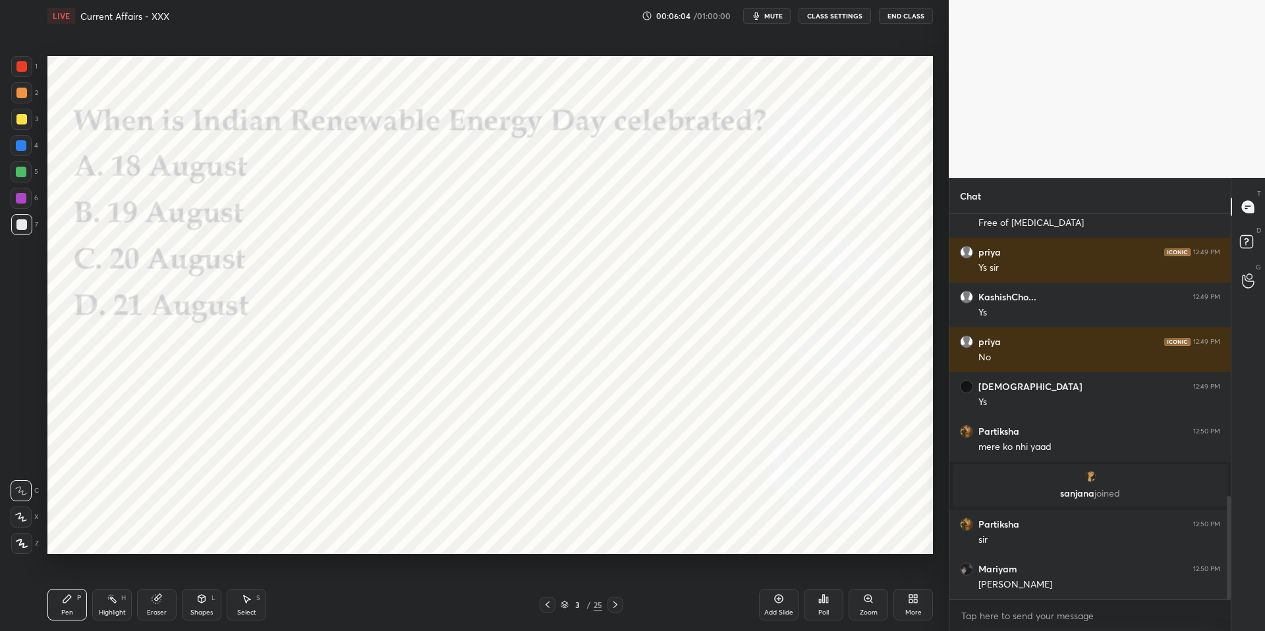
scroll to position [1095, 0]
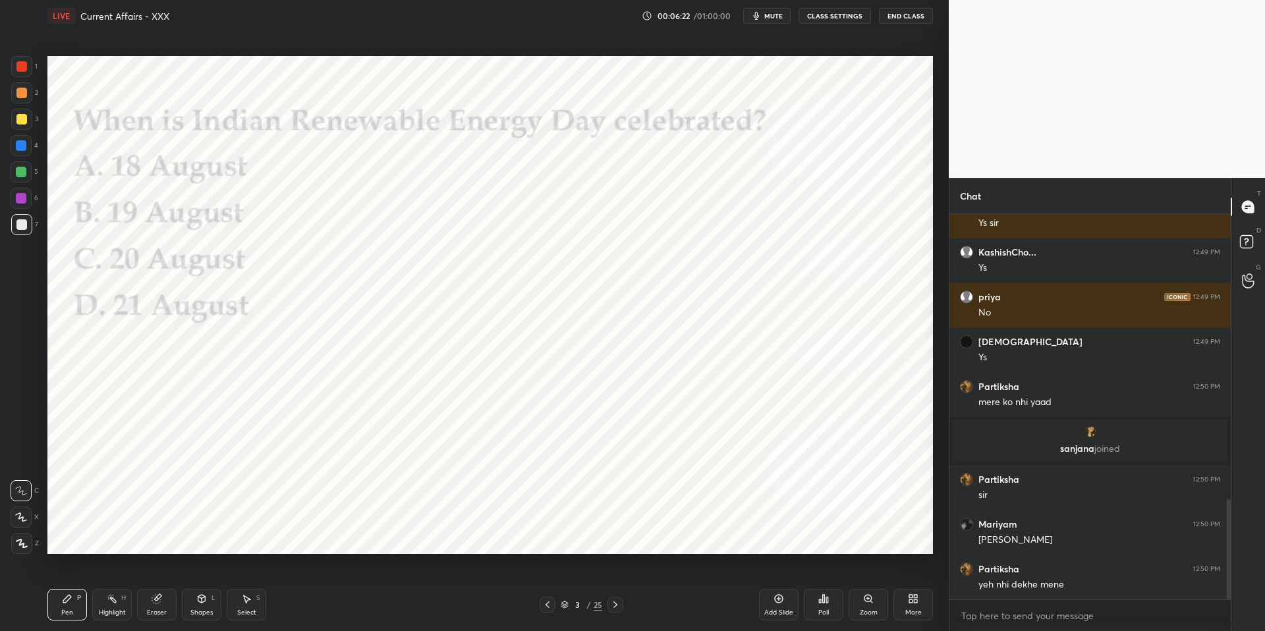
click at [910, 617] on div "More" at bounding box center [913, 605] width 40 height 32
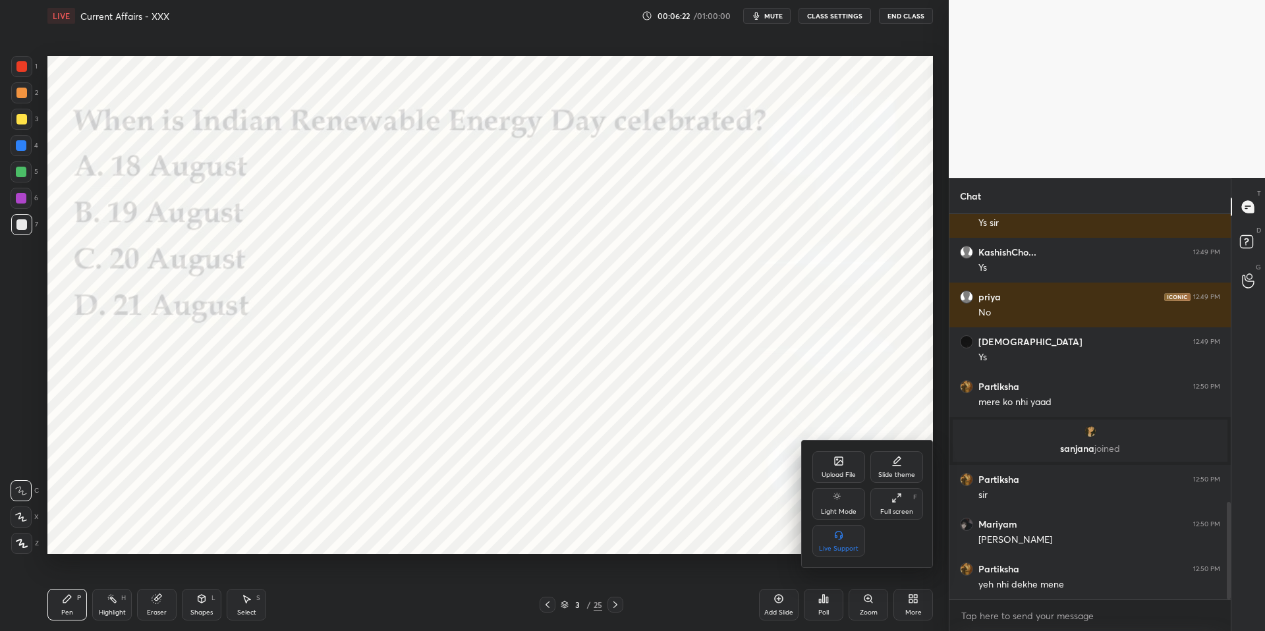
scroll to position [1140, 0]
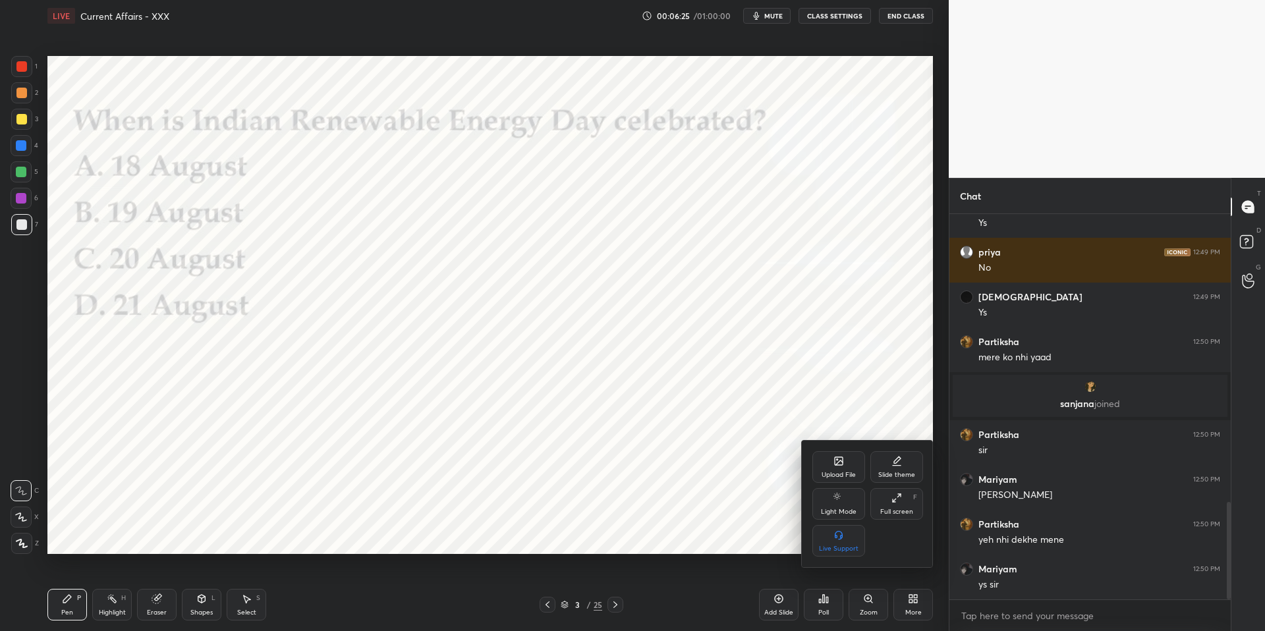
click at [735, 451] on div at bounding box center [632, 315] width 1265 height 631
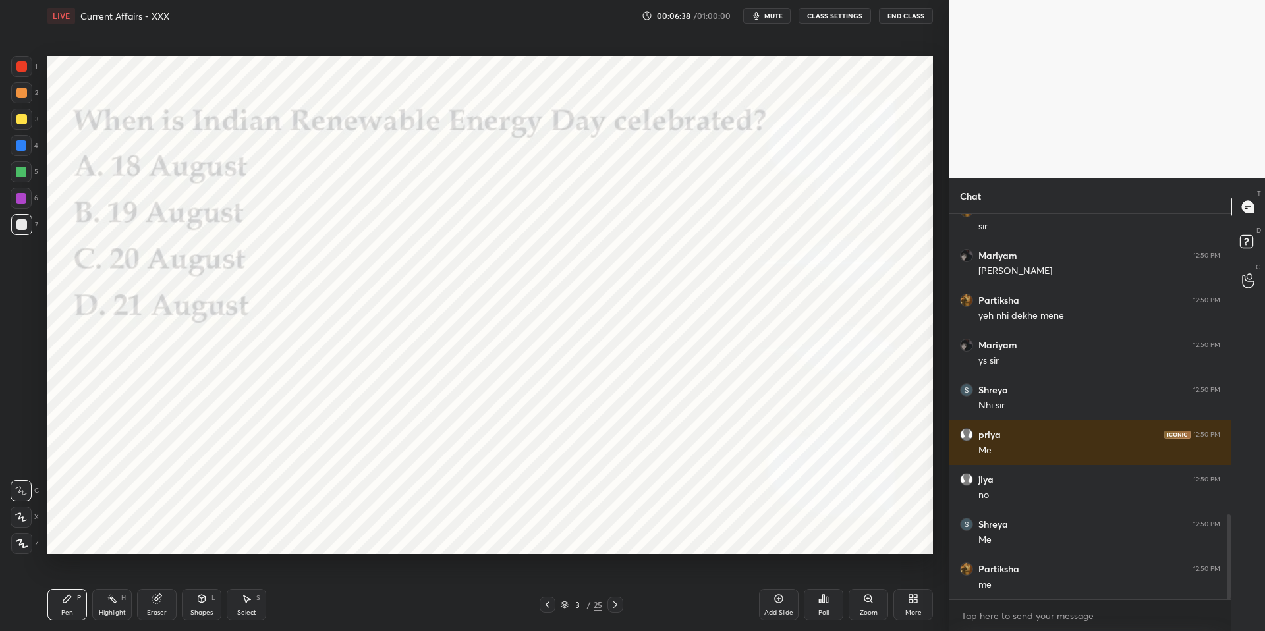
scroll to position [1409, 0]
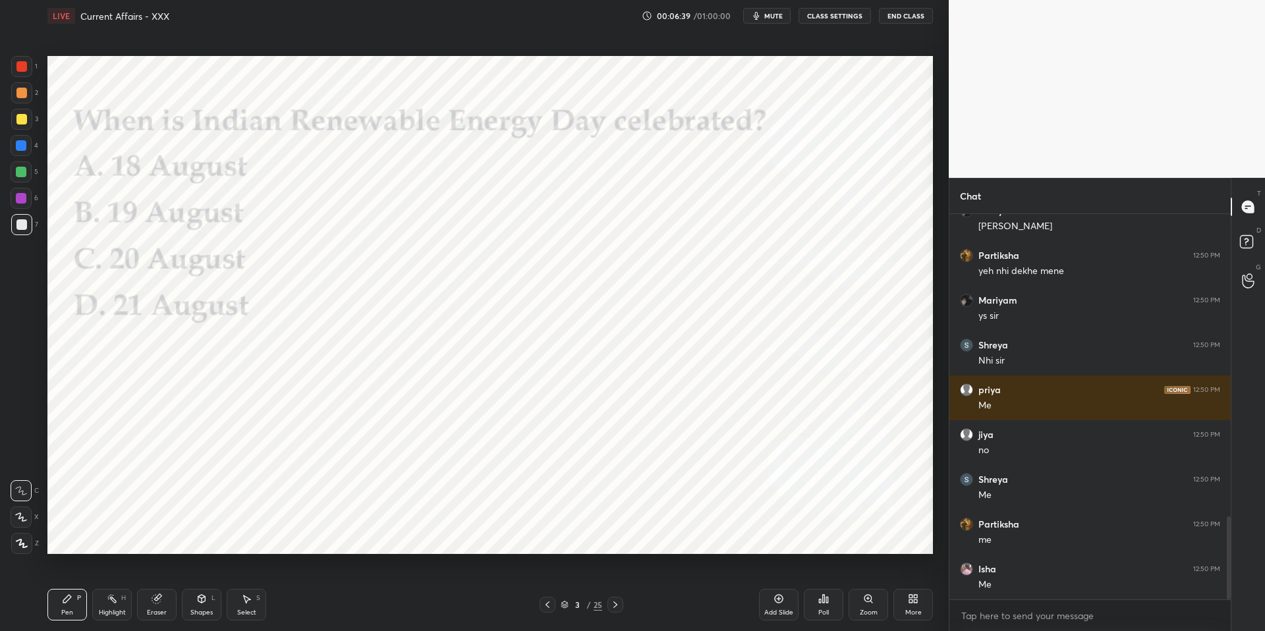
click at [915, 612] on div "More" at bounding box center [913, 612] width 16 height 7
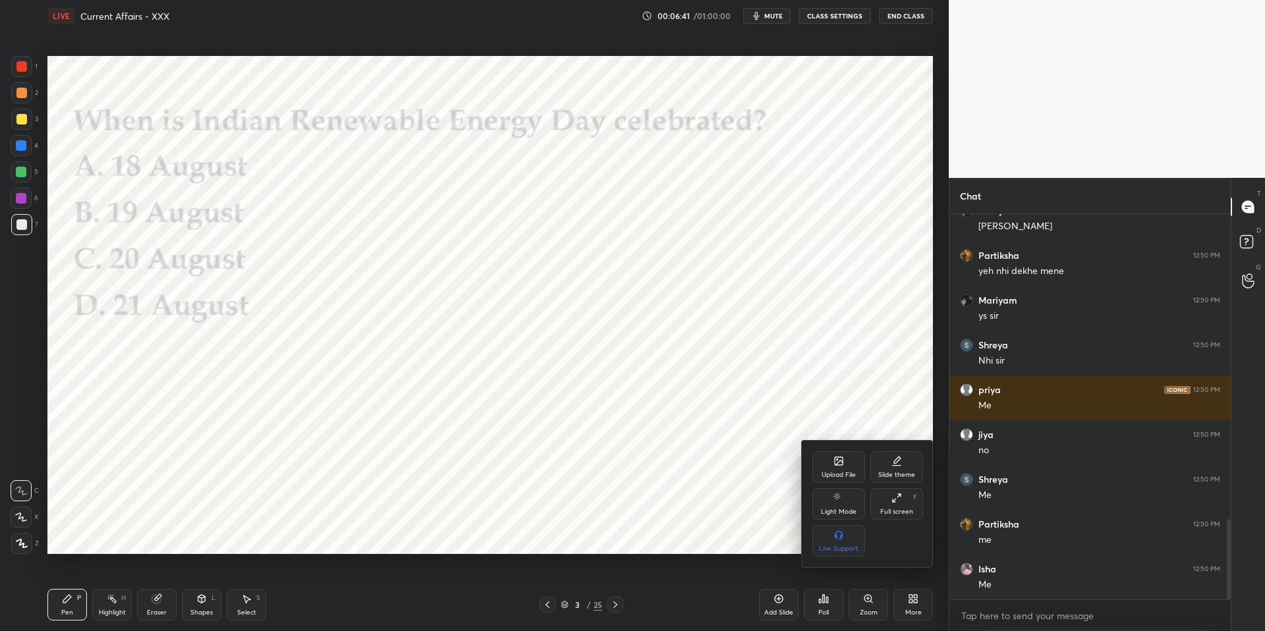
click at [667, 521] on div at bounding box center [632, 315] width 1265 height 631
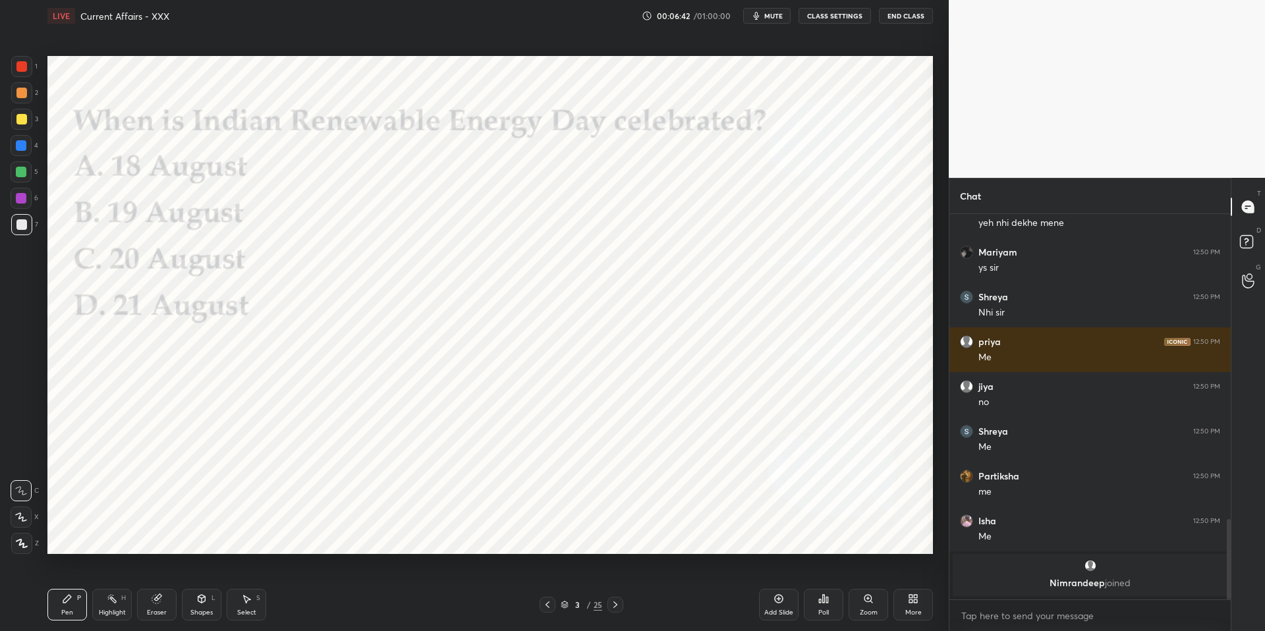
click at [828, 606] on div "Poll" at bounding box center [824, 605] width 40 height 32
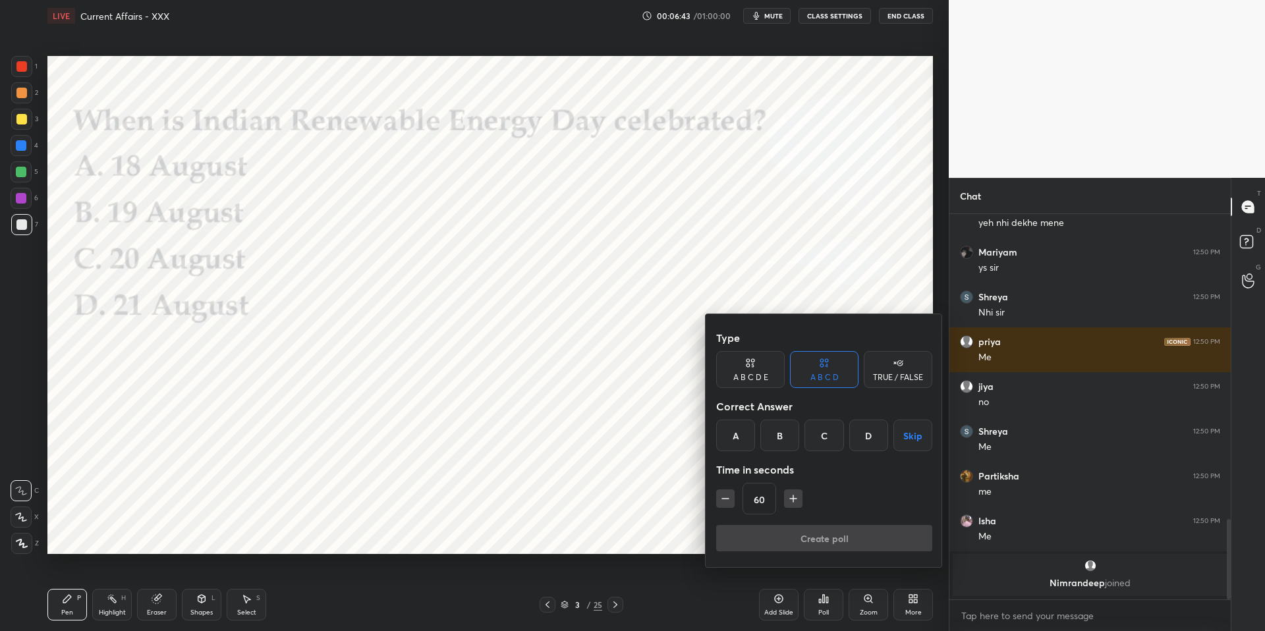
click at [774, 438] on div "B" at bounding box center [779, 436] width 39 height 32
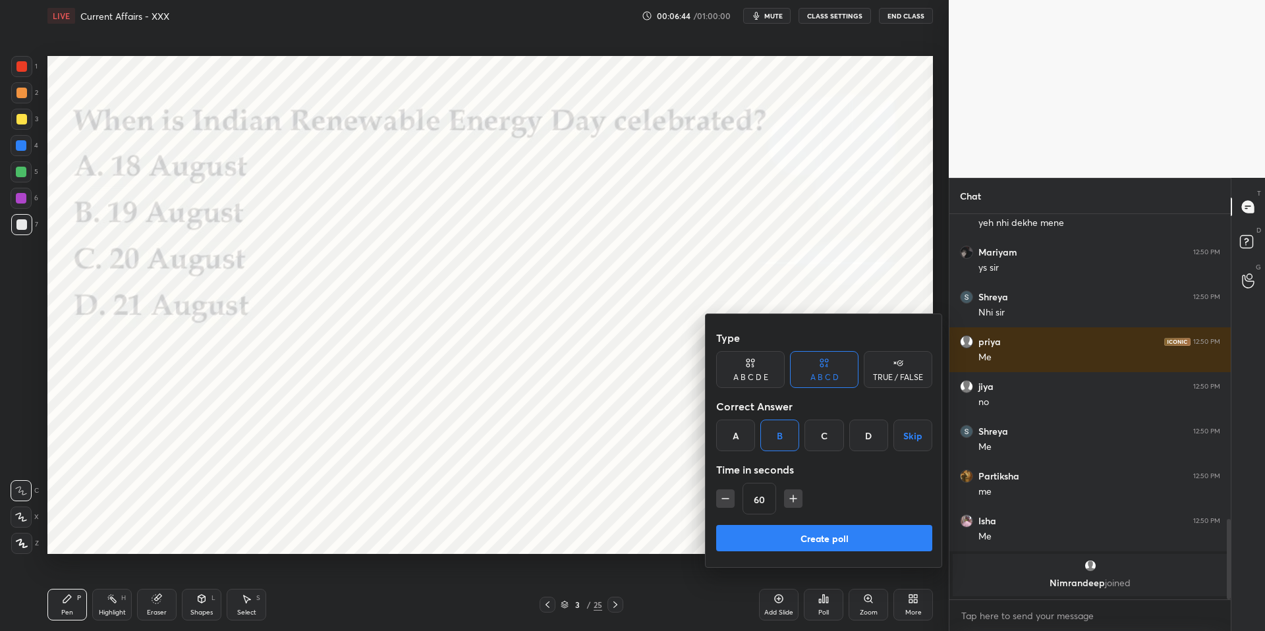
click at [731, 494] on icon "button" at bounding box center [725, 498] width 13 height 13
type input "45"
click at [752, 533] on button "Create poll" at bounding box center [824, 538] width 216 height 26
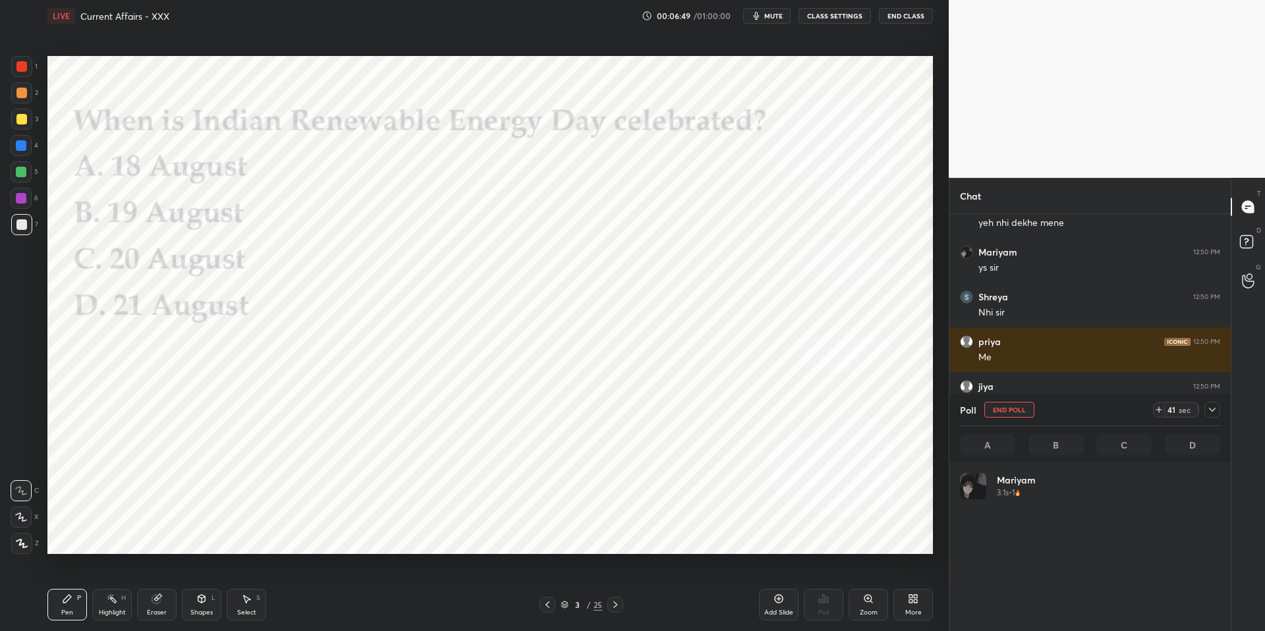
scroll to position [154, 256]
click at [769, 17] on span "mute" at bounding box center [773, 15] width 18 height 9
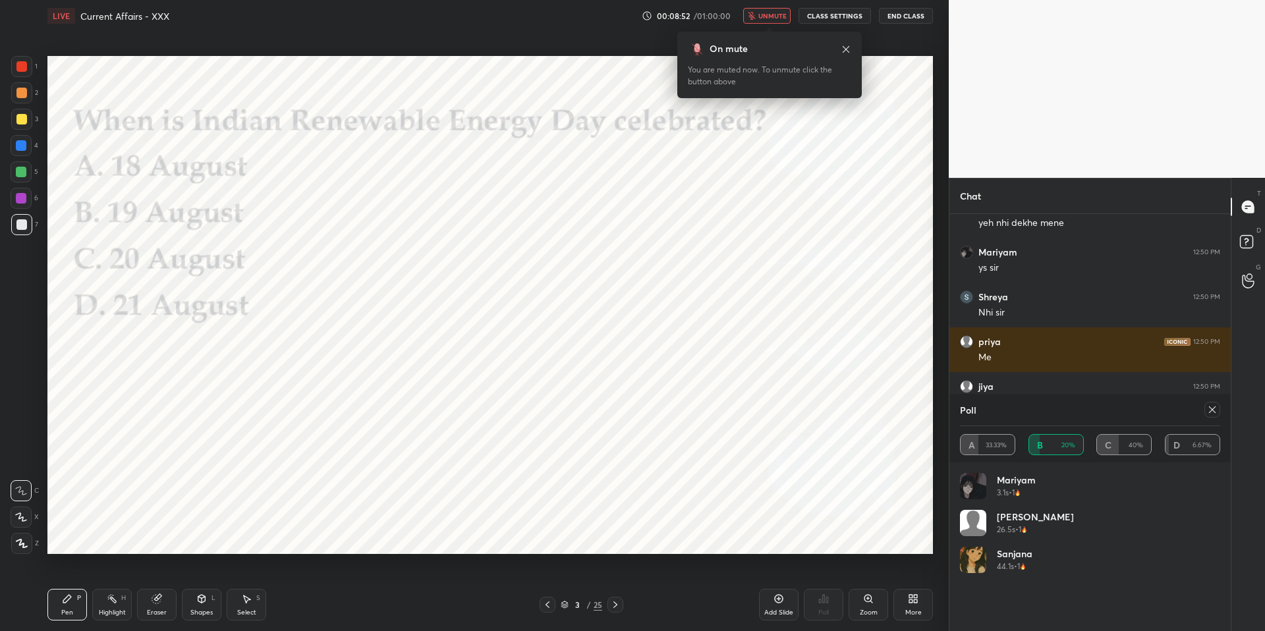
scroll to position [5, 5]
click at [782, 16] on span "unmute" at bounding box center [772, 15] width 28 height 9
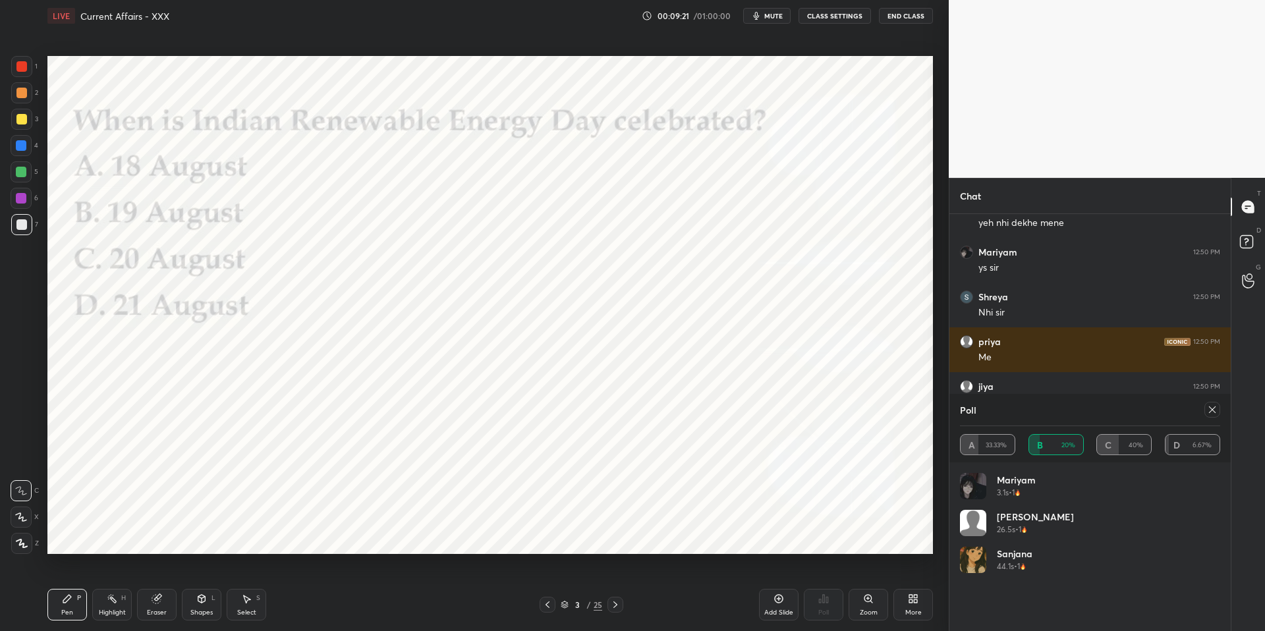
scroll to position [1525, 0]
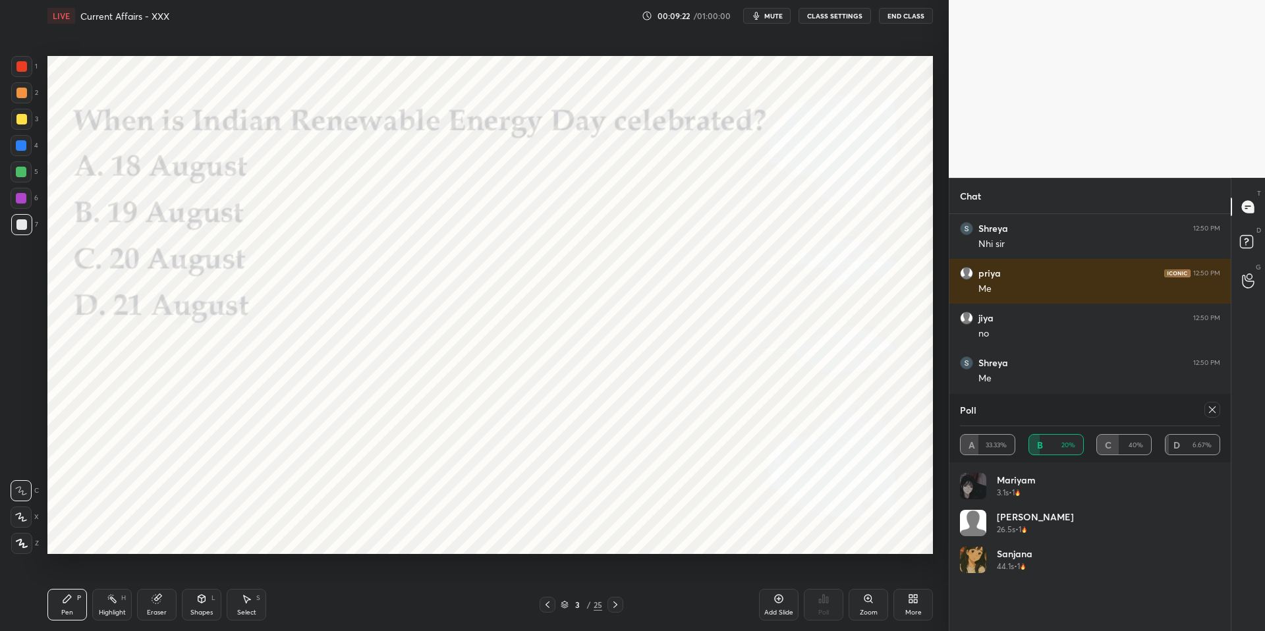
click at [1218, 412] on div at bounding box center [1212, 410] width 16 height 16
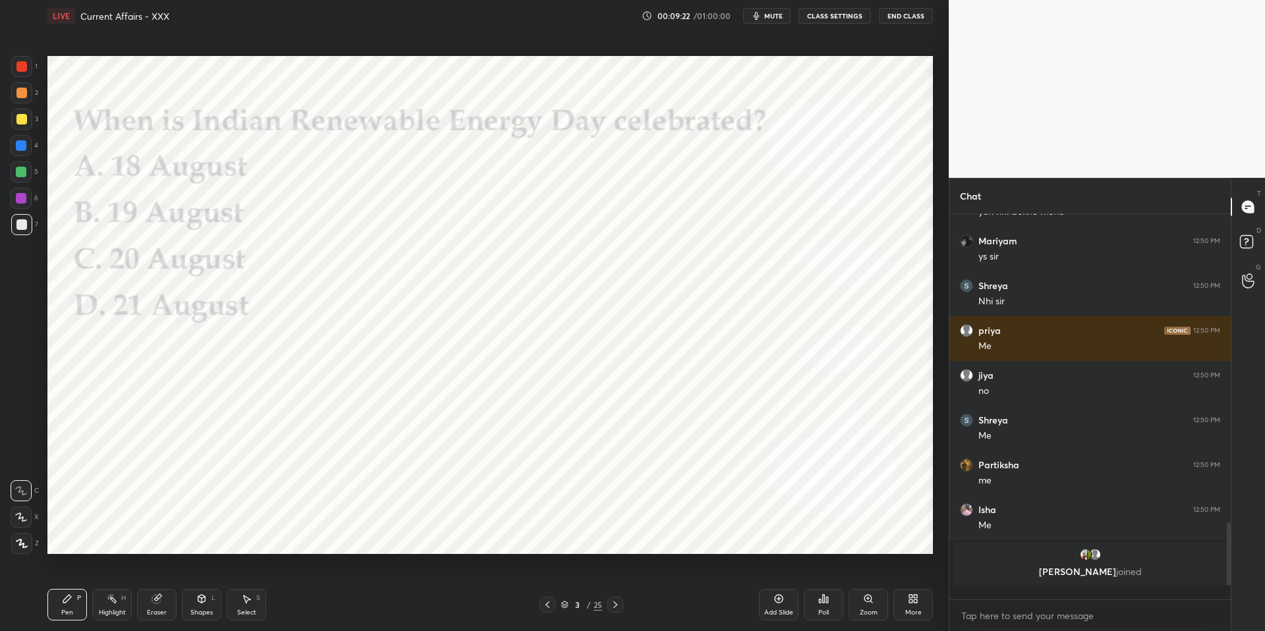
scroll to position [1464, 0]
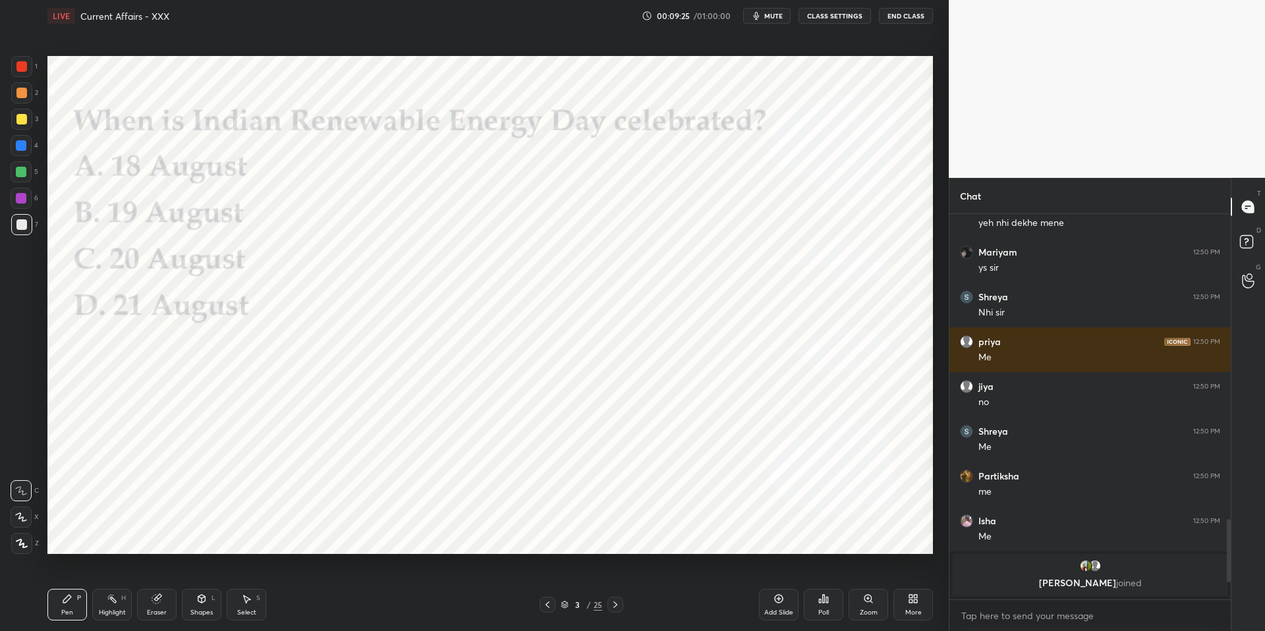
click at [615, 604] on icon at bounding box center [615, 605] width 4 height 7
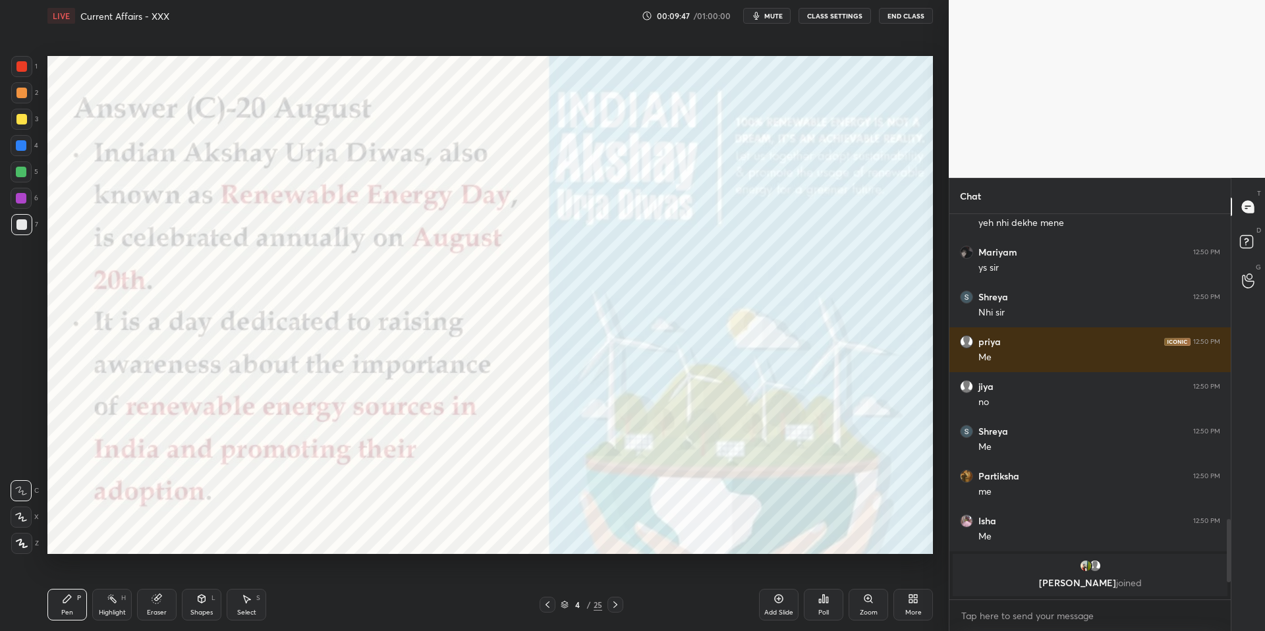
click at [616, 603] on icon at bounding box center [615, 605] width 11 height 11
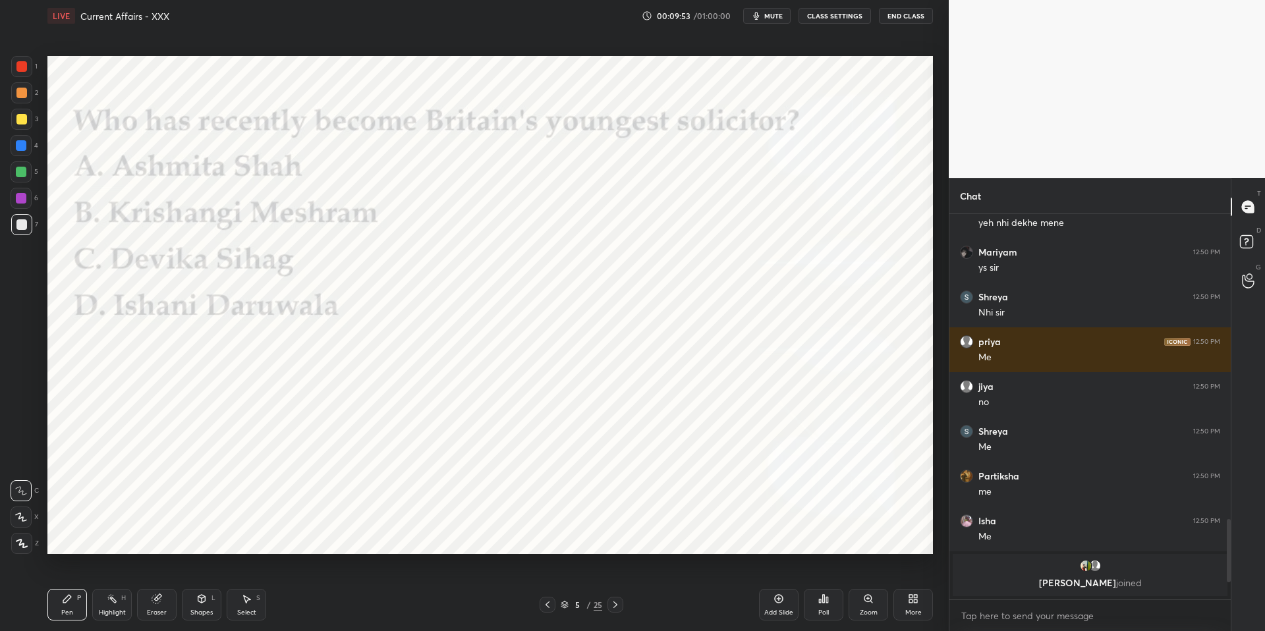
click at [814, 611] on div "Poll" at bounding box center [824, 605] width 40 height 32
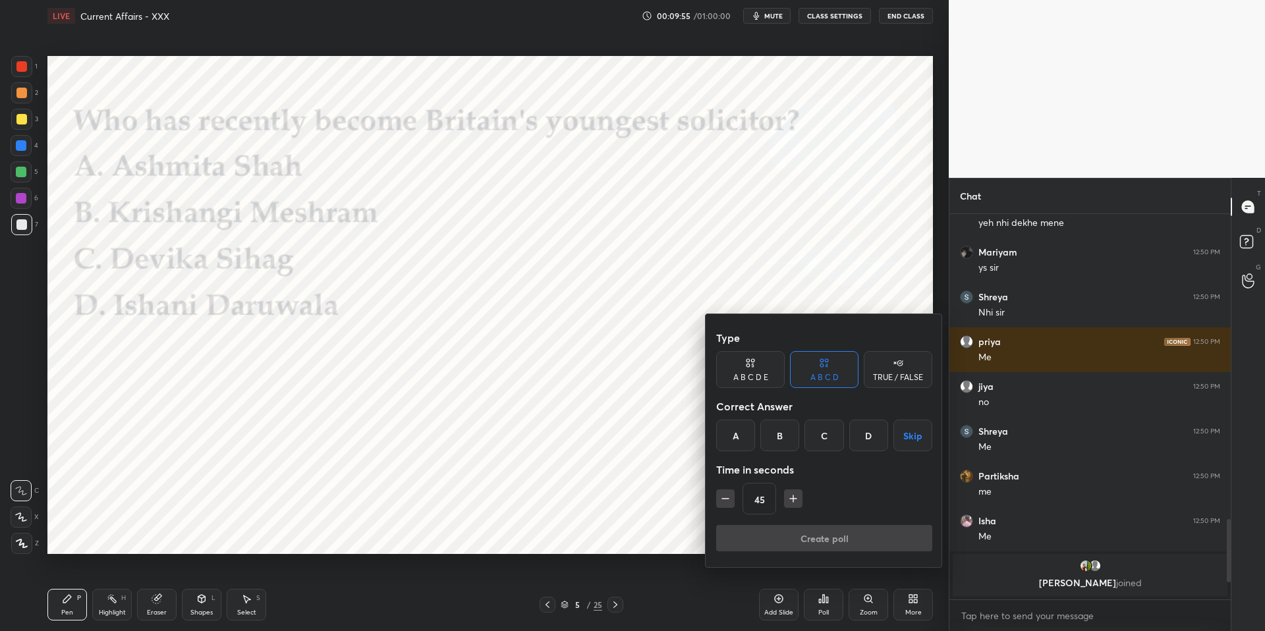
click at [790, 435] on div "B" at bounding box center [779, 436] width 39 height 32
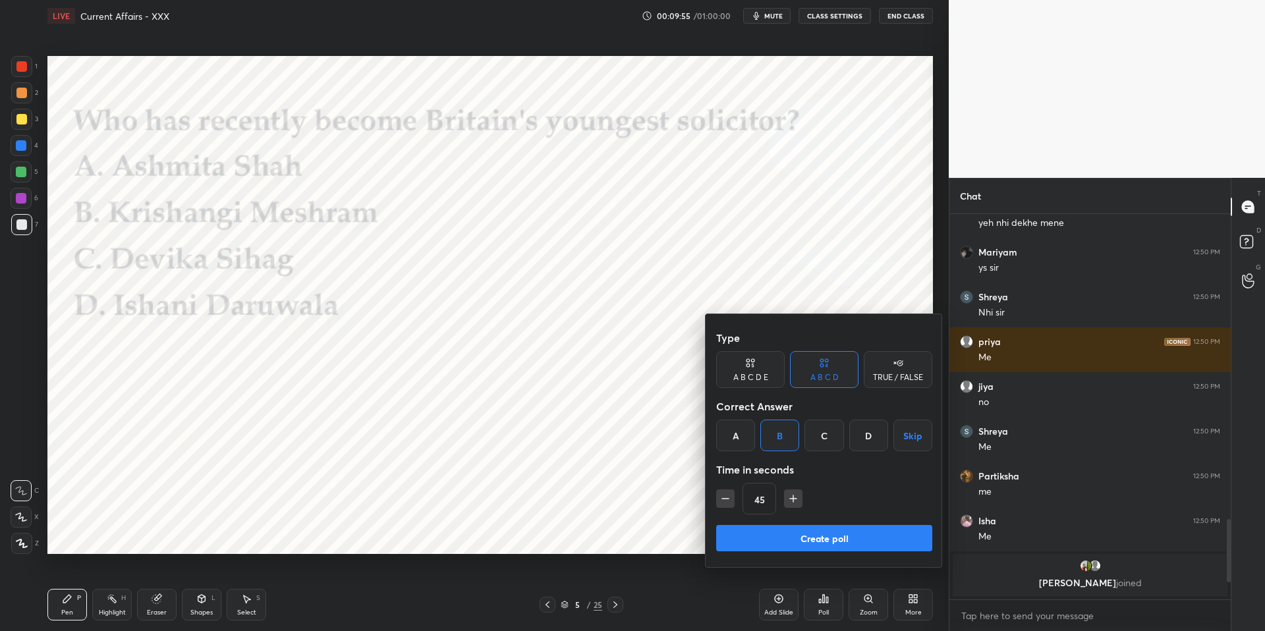
click at [789, 532] on button "Create poll" at bounding box center [824, 538] width 216 height 26
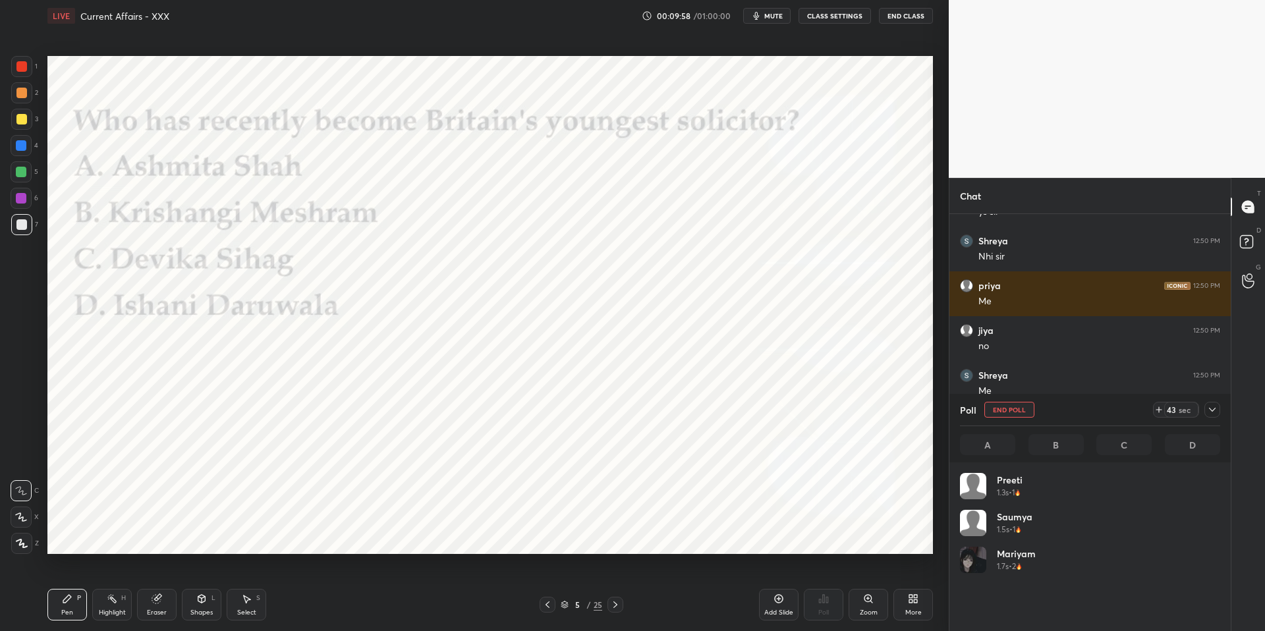
scroll to position [5, 5]
click at [779, 17] on span "mute" at bounding box center [773, 15] width 18 height 9
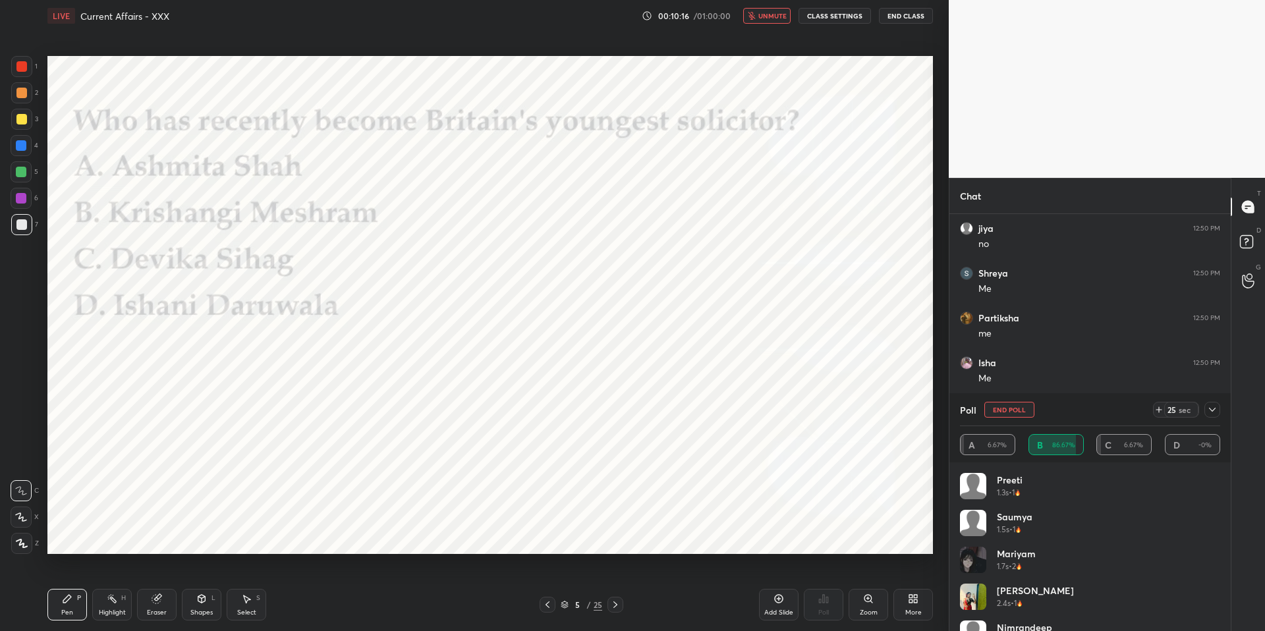
click at [779, 17] on span "unmute" at bounding box center [772, 15] width 28 height 9
click at [1214, 410] on icon at bounding box center [1212, 410] width 11 height 11
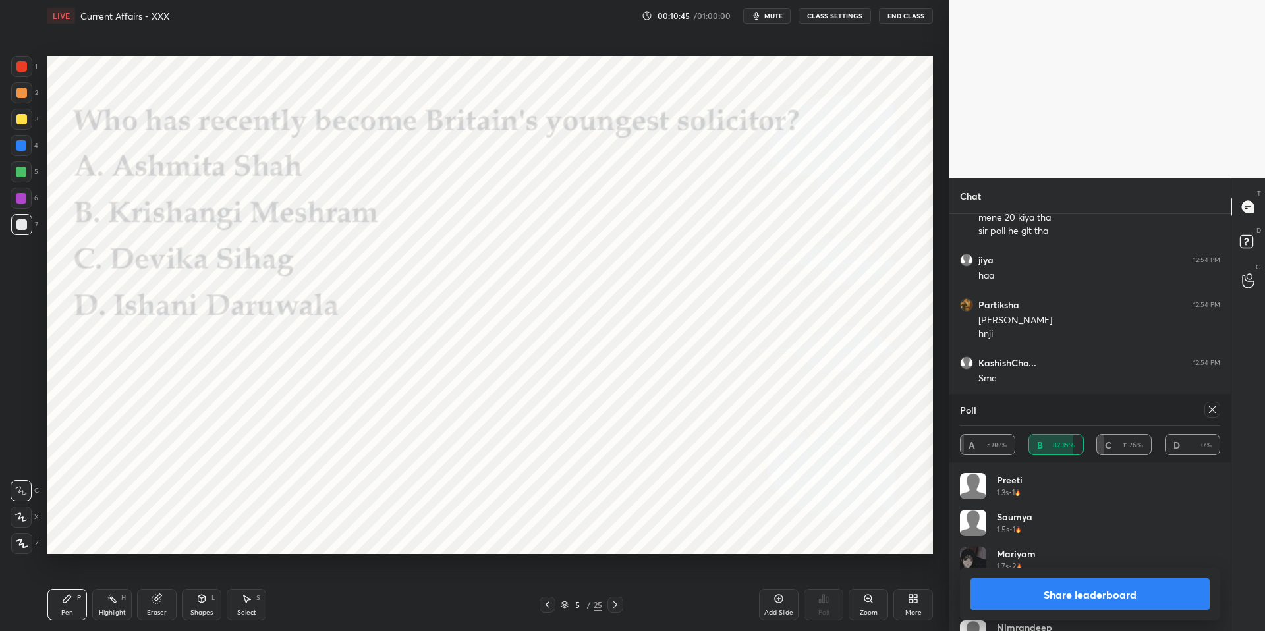
scroll to position [1654, 0]
click at [1215, 413] on icon at bounding box center [1212, 410] width 7 height 7
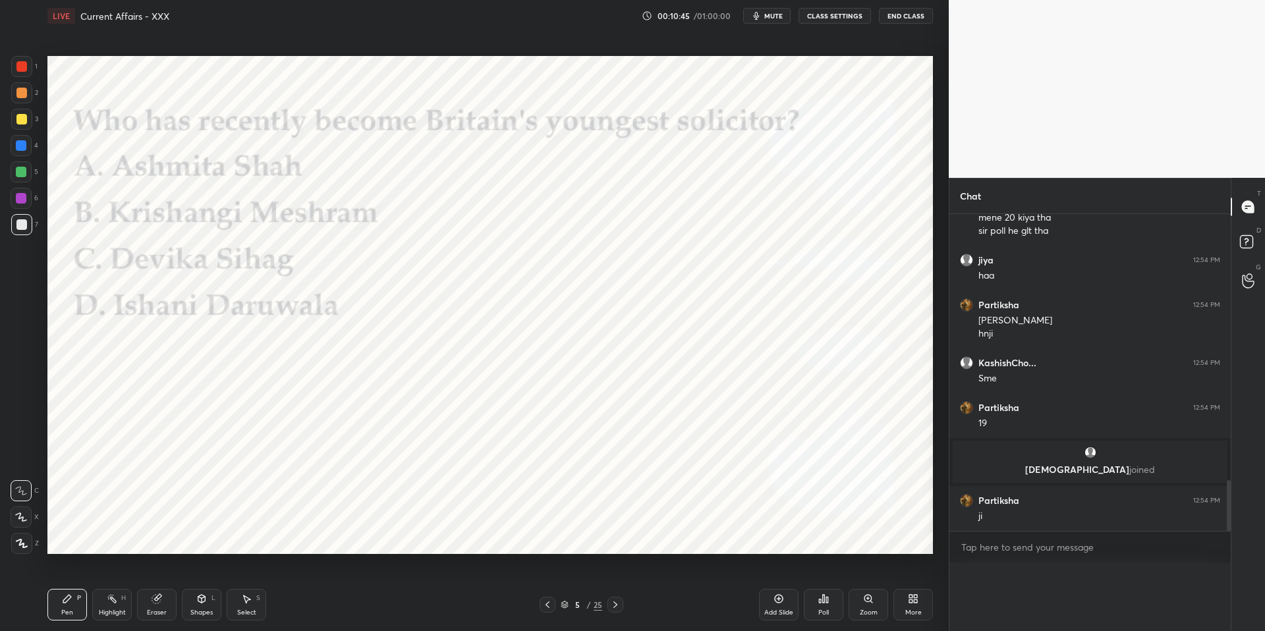
scroll to position [5, 5]
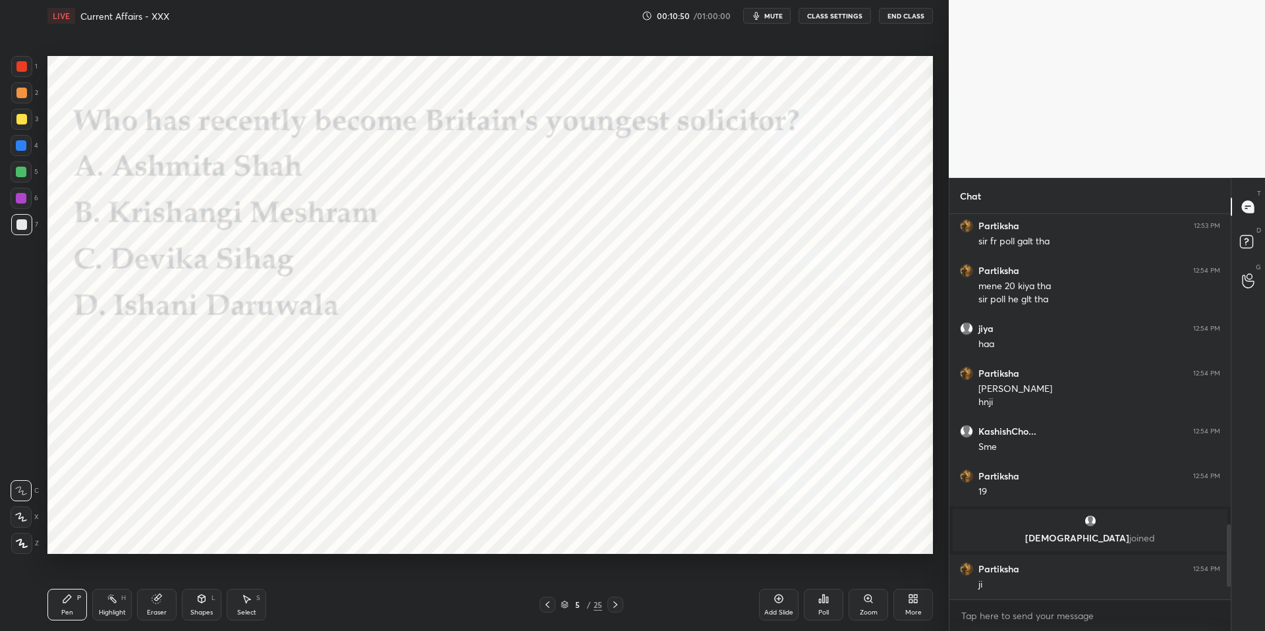
click at [615, 608] on icon at bounding box center [615, 605] width 11 height 11
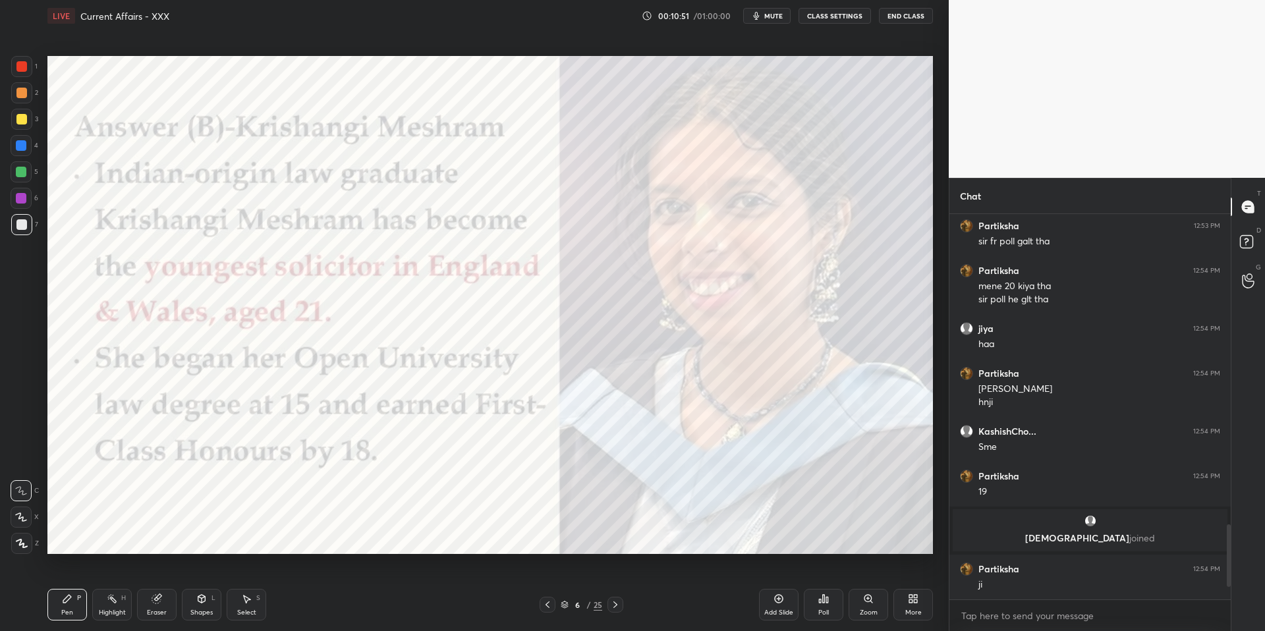
click at [615, 608] on icon at bounding box center [615, 605] width 11 height 11
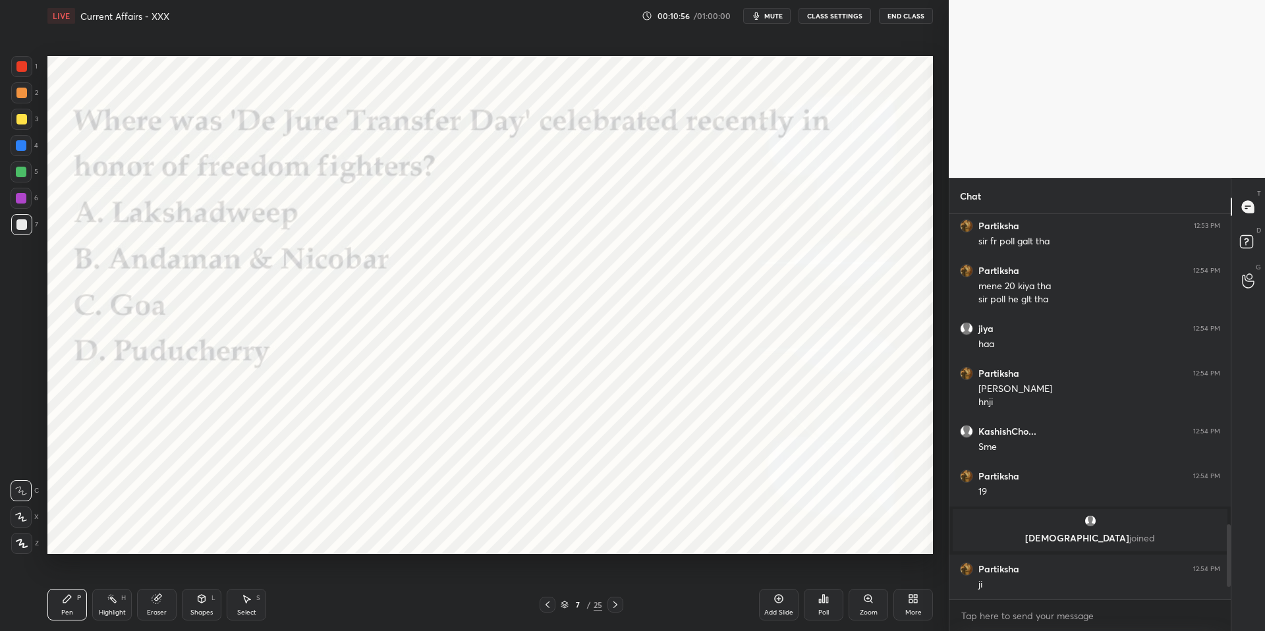
click at [839, 602] on div "Poll" at bounding box center [824, 605] width 40 height 32
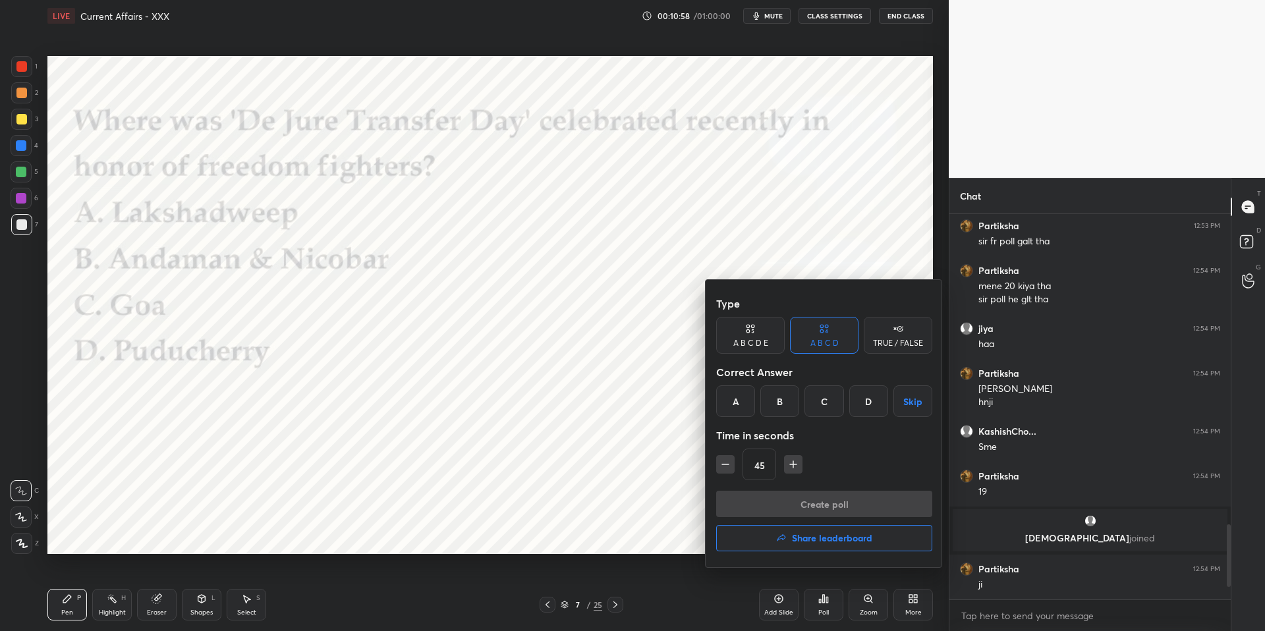
click at [875, 410] on div "D" at bounding box center [868, 401] width 39 height 32
click at [837, 507] on button "Create poll" at bounding box center [824, 504] width 216 height 26
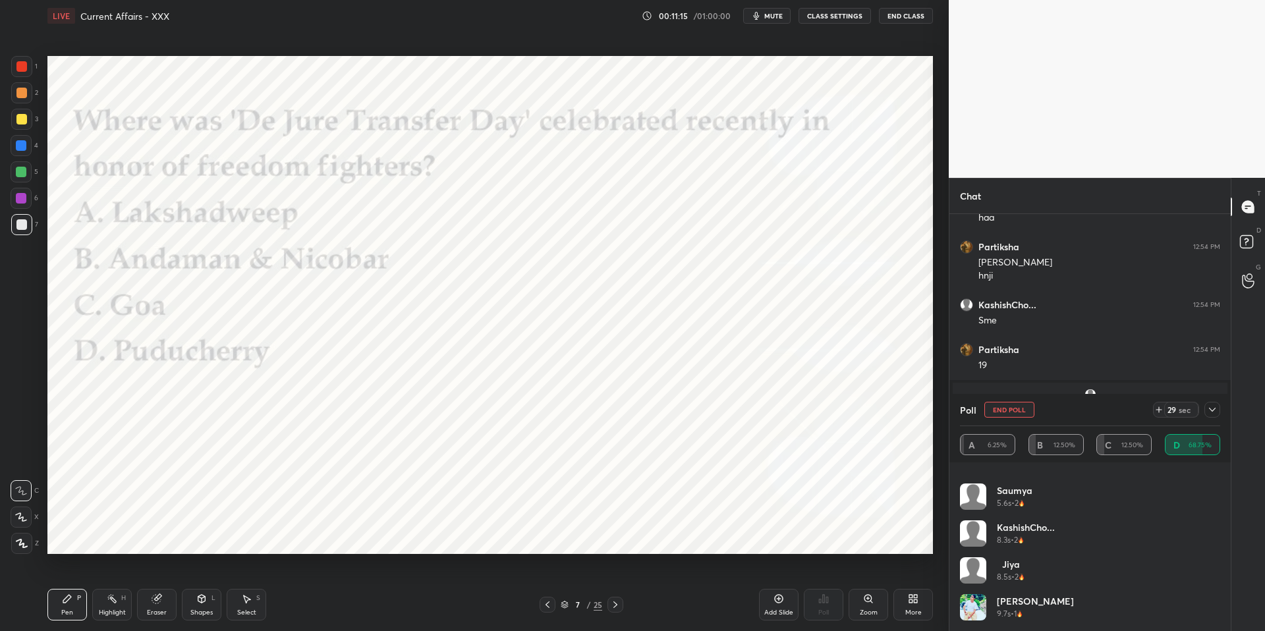
click at [1208, 401] on div "Poll End Poll 29 sec" at bounding box center [1090, 410] width 260 height 32
click at [1210, 408] on icon at bounding box center [1212, 410] width 7 height 4
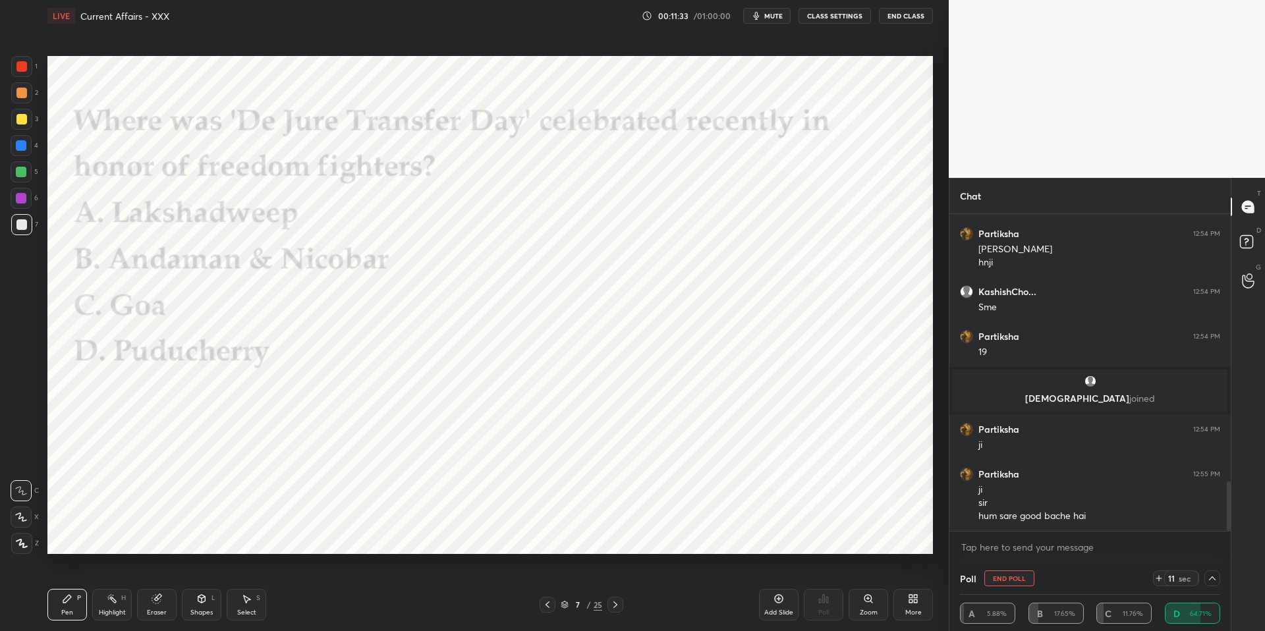
click at [620, 608] on icon at bounding box center [615, 605] width 11 height 11
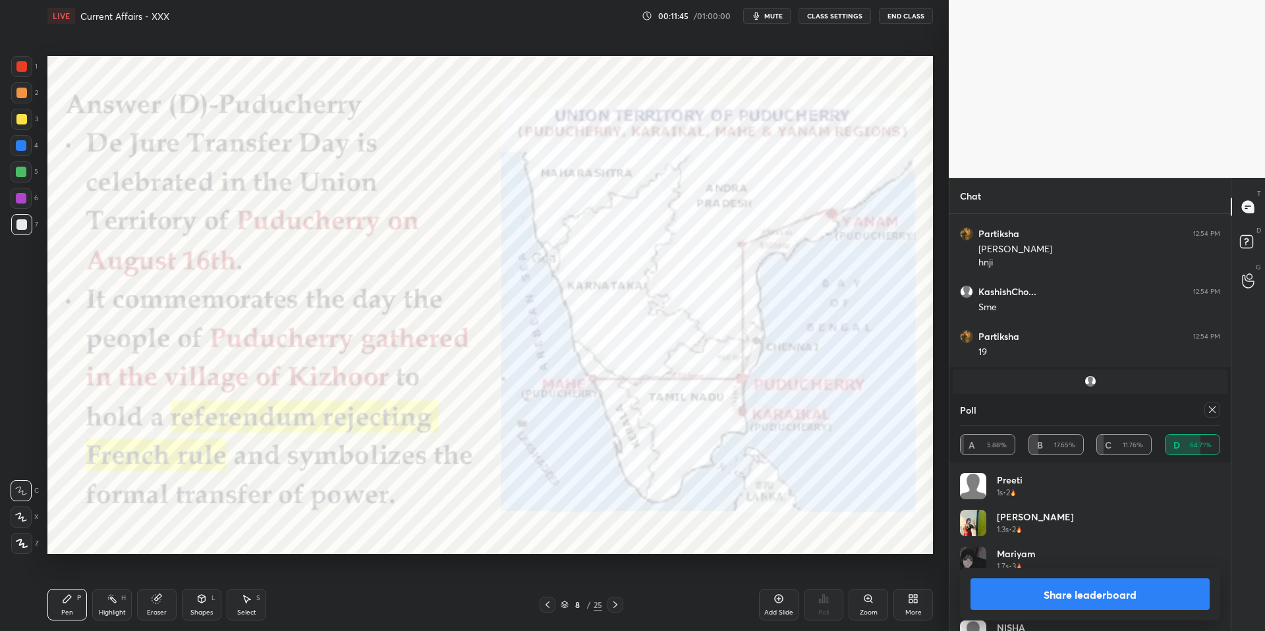
drag, startPoint x: 617, startPoint y: 604, endPoint x: 647, endPoint y: 594, distance: 31.3
click at [617, 604] on icon at bounding box center [615, 605] width 11 height 11
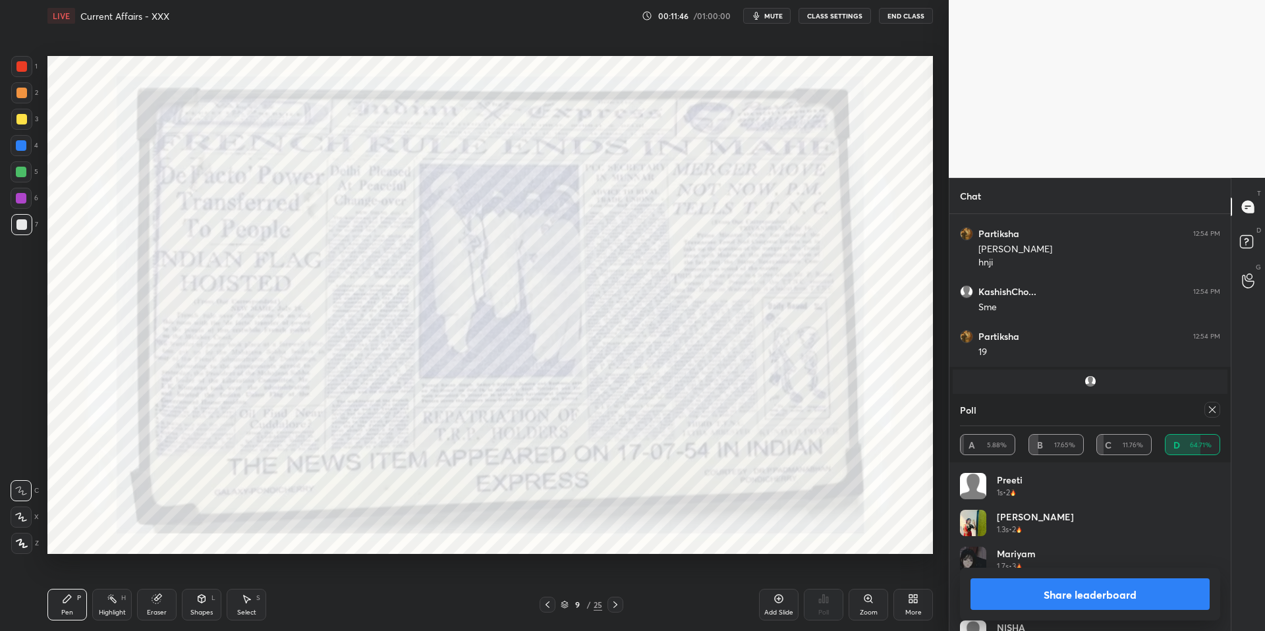
click at [1215, 413] on icon at bounding box center [1212, 410] width 11 height 11
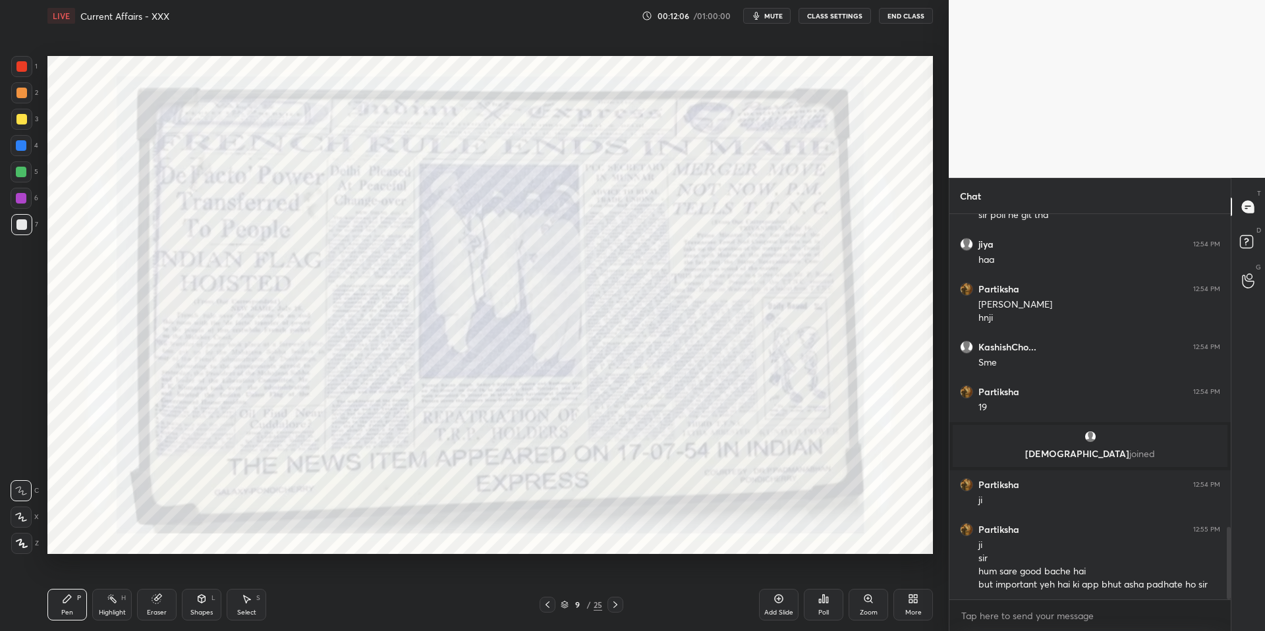
click at [615, 605] on icon at bounding box center [615, 605] width 11 height 11
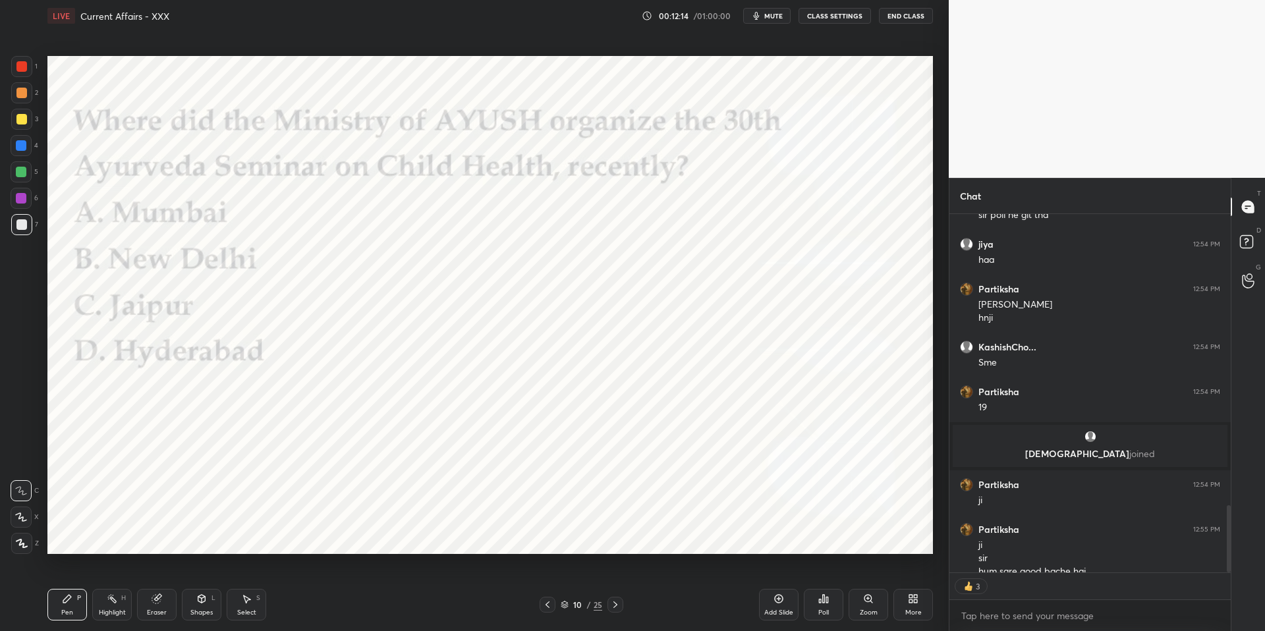
click at [826, 609] on div "Poll" at bounding box center [823, 612] width 11 height 7
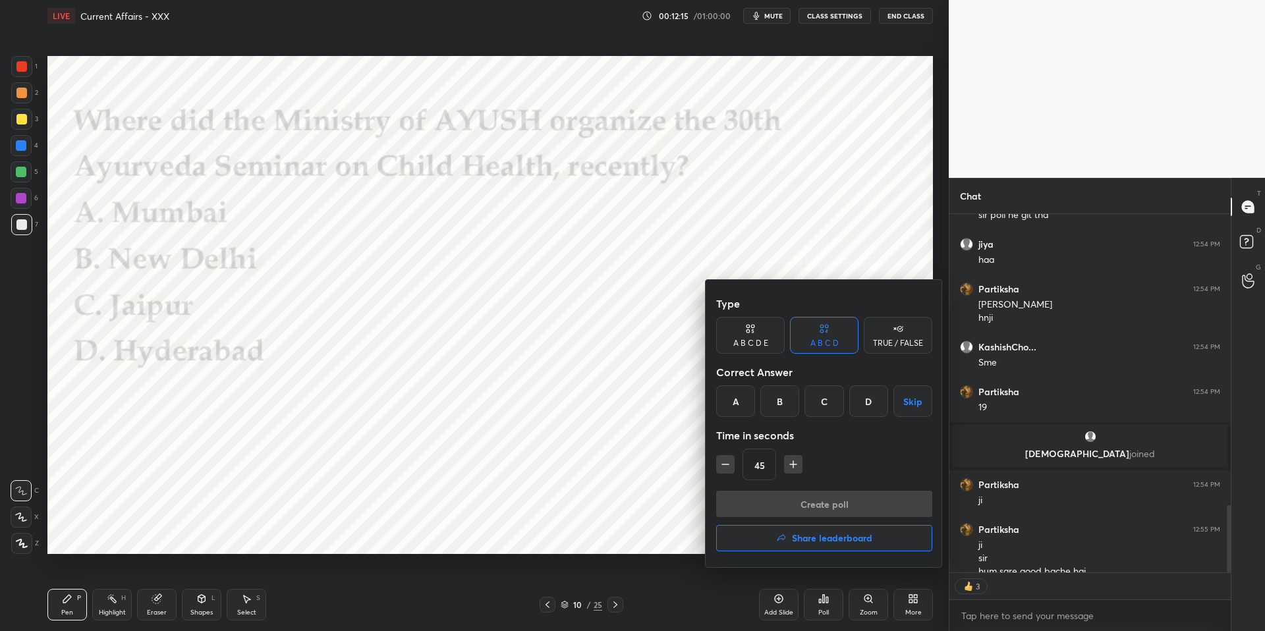
click at [789, 412] on div "B" at bounding box center [779, 401] width 39 height 32
click at [798, 515] on button "Create poll" at bounding box center [824, 504] width 216 height 26
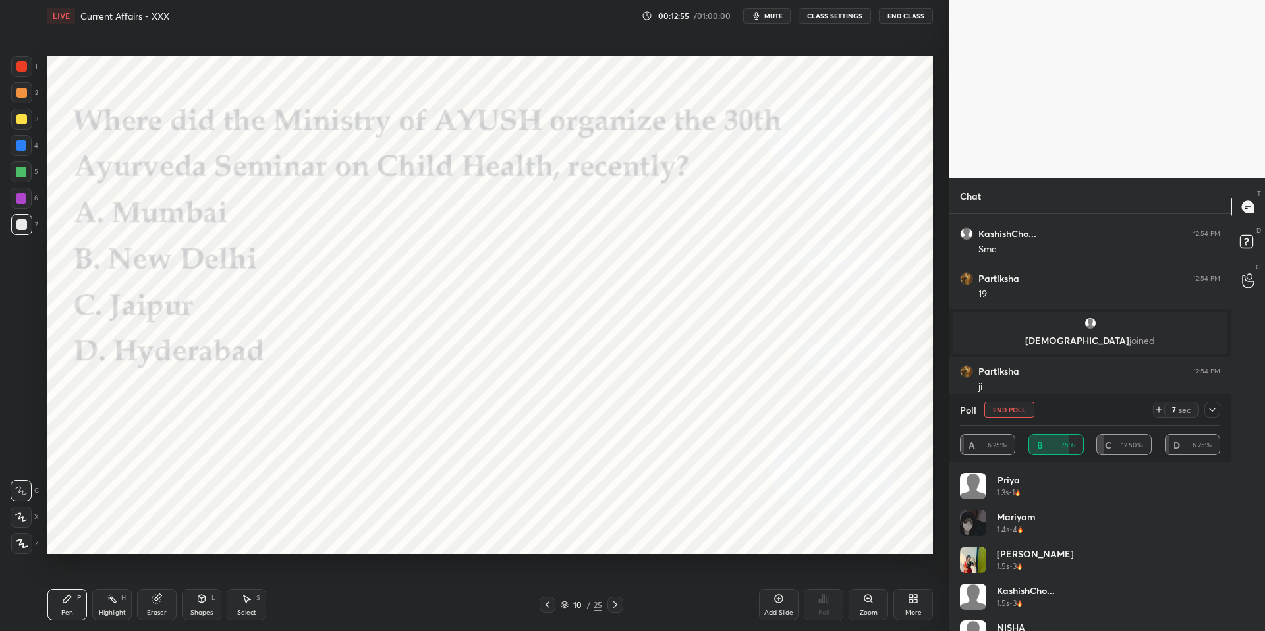
scroll to position [1828, 0]
click at [1215, 407] on icon at bounding box center [1212, 410] width 11 height 11
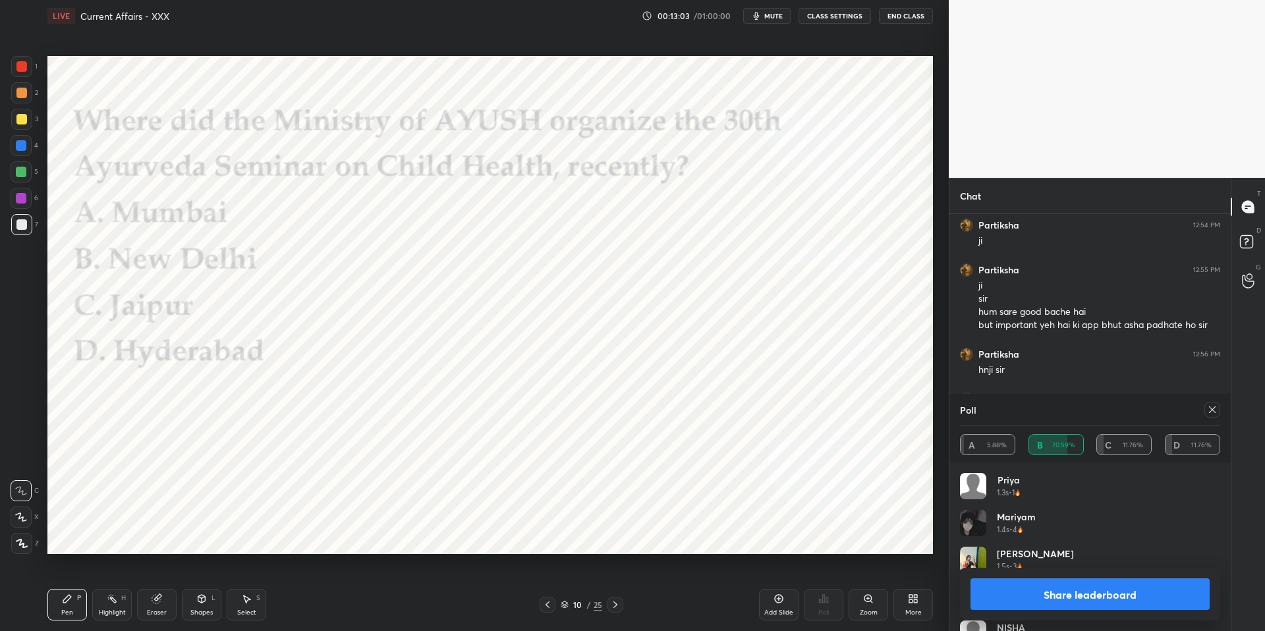
scroll to position [1975, 0]
click at [1210, 403] on div at bounding box center [1212, 410] width 16 height 16
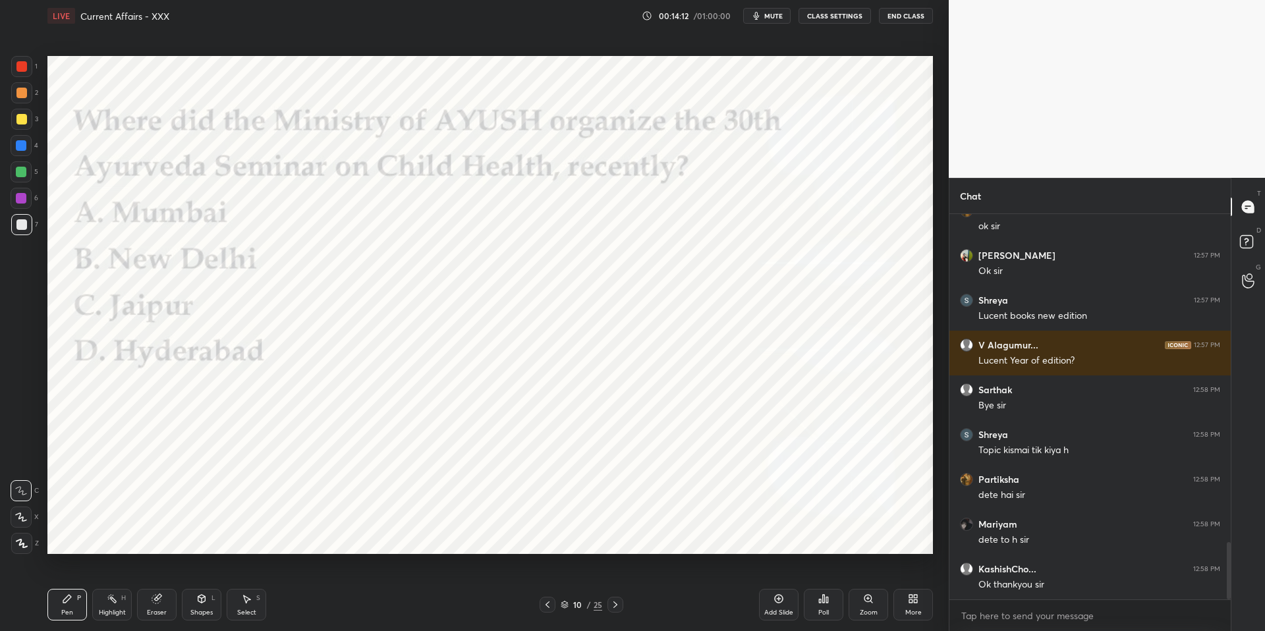
scroll to position [2265, 0]
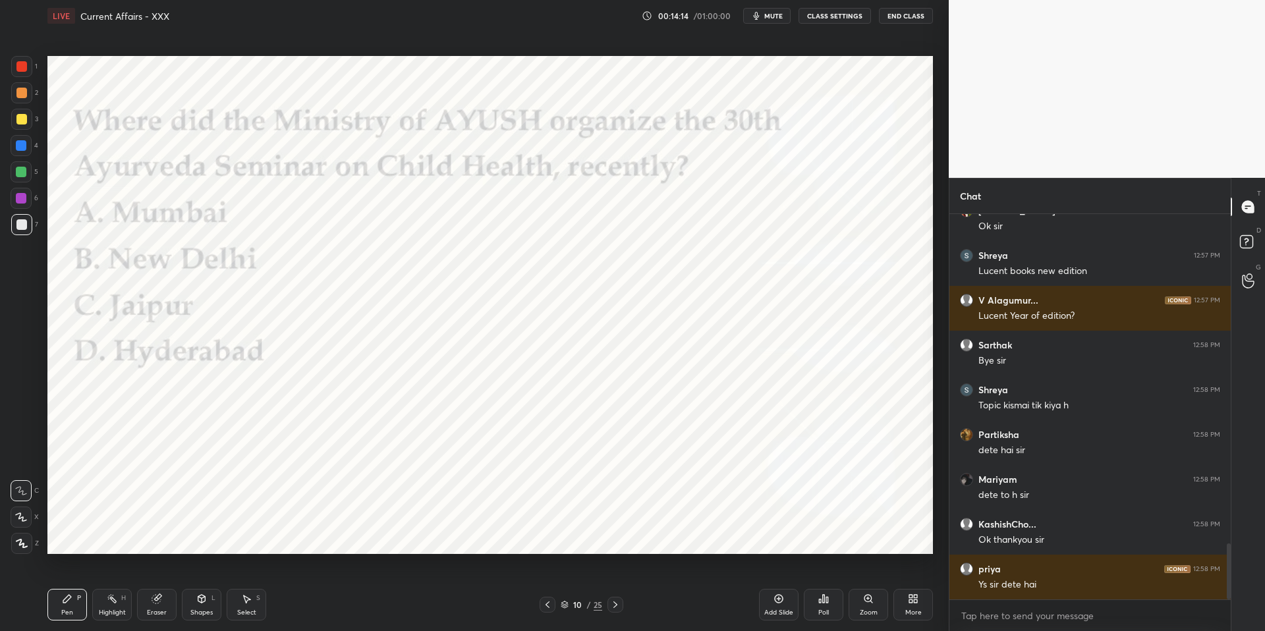
click at [915, 20] on button "End Class" at bounding box center [906, 16] width 54 height 16
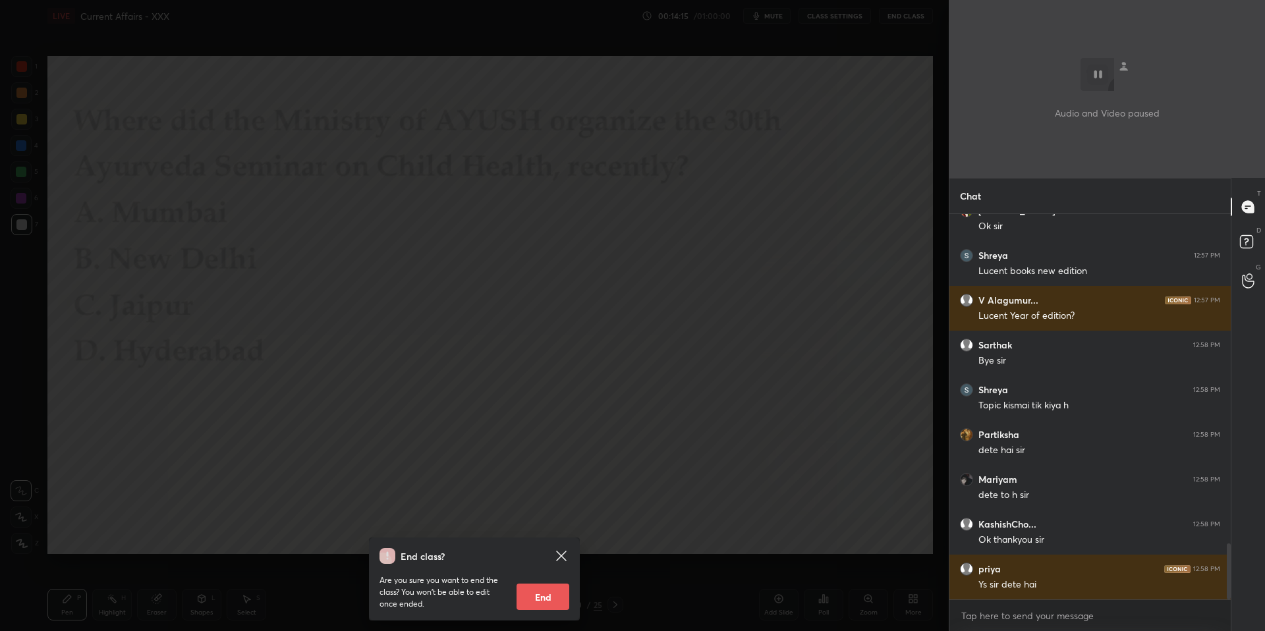
scroll to position [2309, 0]
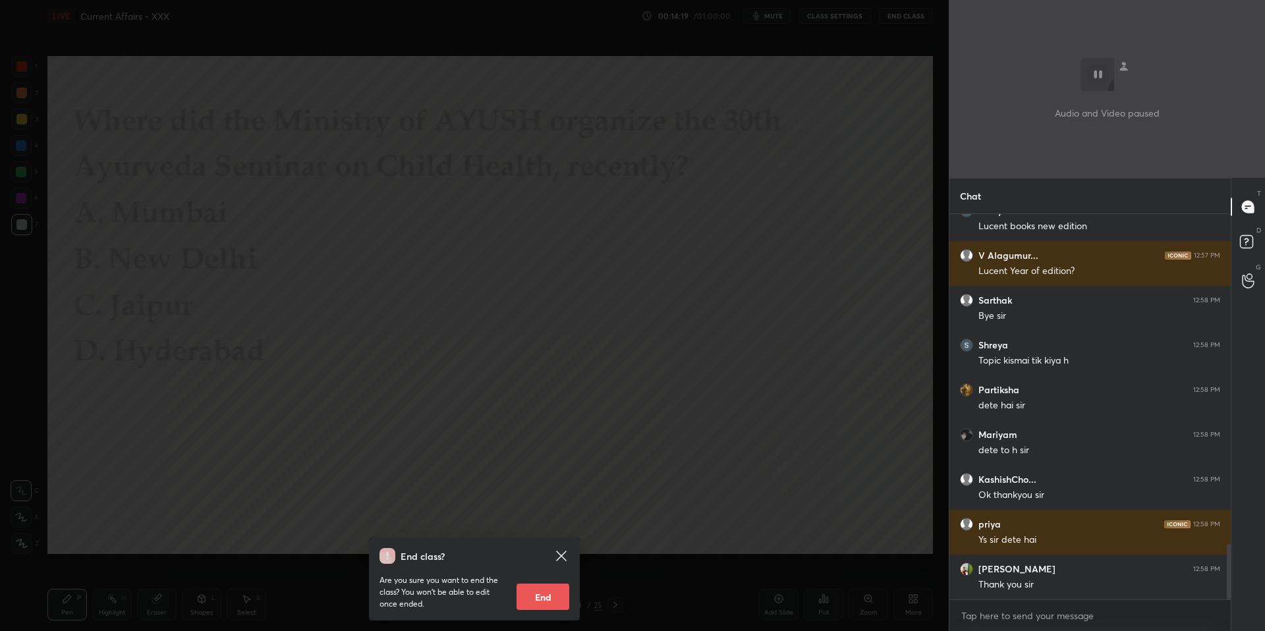
click at [538, 596] on button "End" at bounding box center [543, 597] width 53 height 26
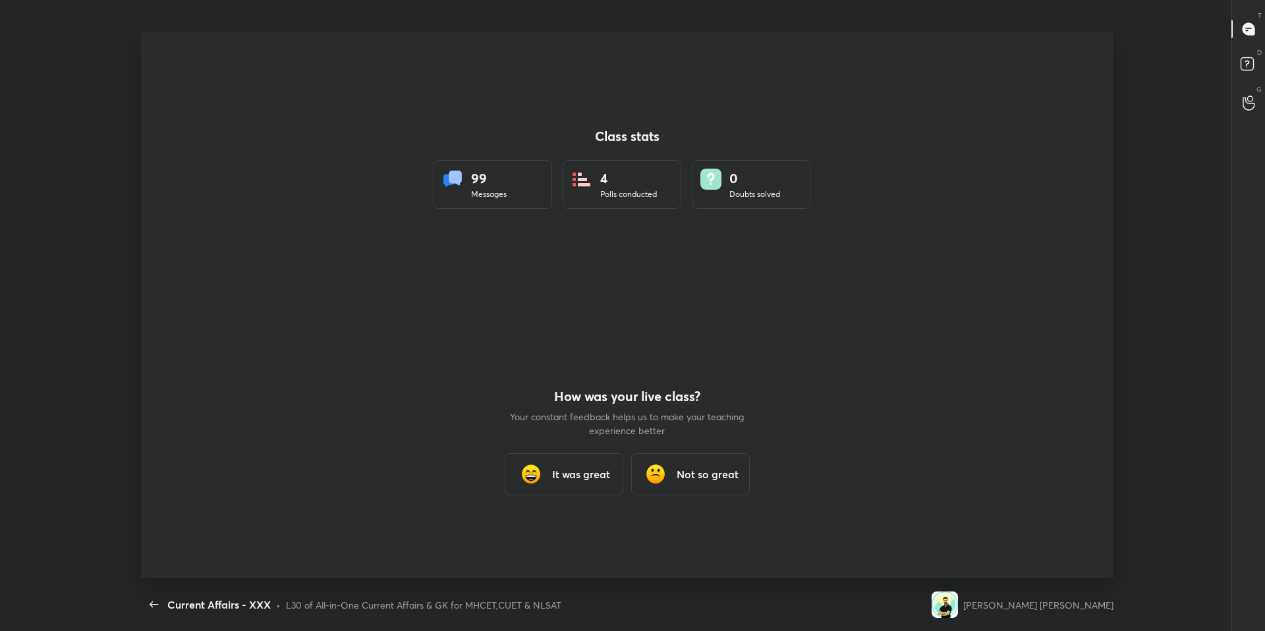
scroll to position [0, 0]
type textarea "x"
